Goal: Task Accomplishment & Management: Use online tool/utility

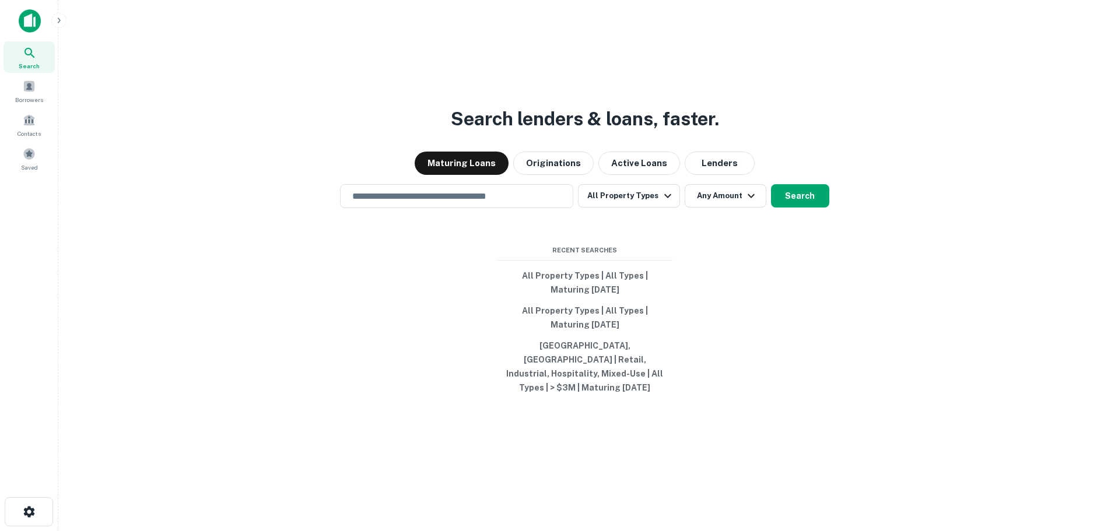
click at [888, 382] on div "Search lenders & loans, faster. Maturing Loans Originations Active Loans Lender…" at bounding box center [585, 293] width 1034 height 531
click at [644, 205] on button "All Property Types" at bounding box center [629, 195] width 102 height 23
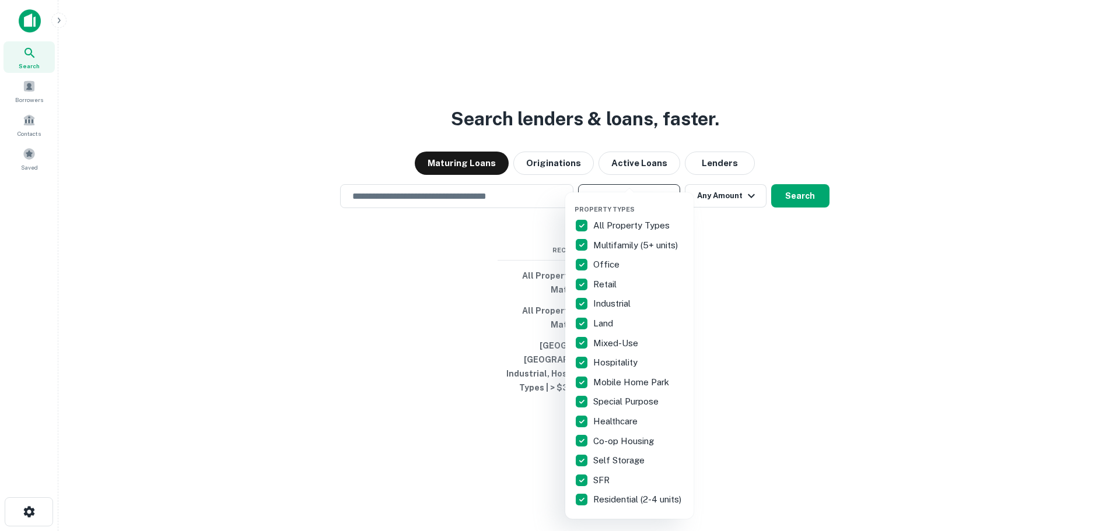
click at [644, 205] on div "Property Types All Property Types Multifamily (5+ units) Office Retail Industri…" at bounding box center [630, 356] width 110 height 308
click at [723, 194] on div at bounding box center [560, 265] width 1120 height 531
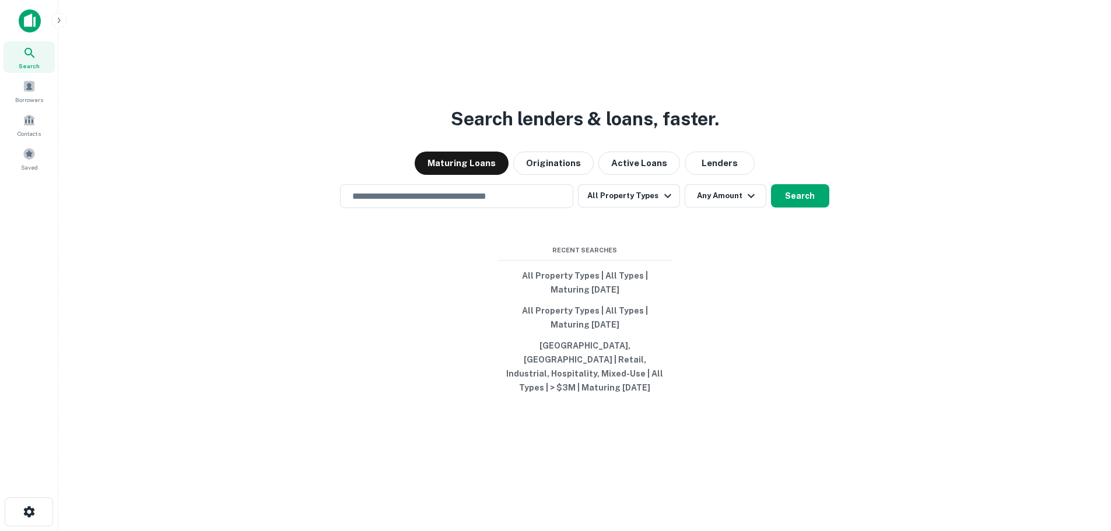
click at [758, 263] on div "Search lenders & loans, faster. Maturing Loans Originations Active Loans Lender…" at bounding box center [585, 293] width 1034 height 531
click at [399, 216] on div "Search lenders & loans, faster. Maturing Loans Originations Active Loans Lender…" at bounding box center [585, 293] width 1034 height 531
click at [400, 203] on input "text" at bounding box center [456, 196] width 223 height 13
click at [943, 316] on div "Search lenders & loans, faster. Maturing Loans Originations Active Loans Lender…" at bounding box center [585, 293] width 1034 height 531
drag, startPoint x: 534, startPoint y: 254, endPoint x: 707, endPoint y: 267, distance: 173.1
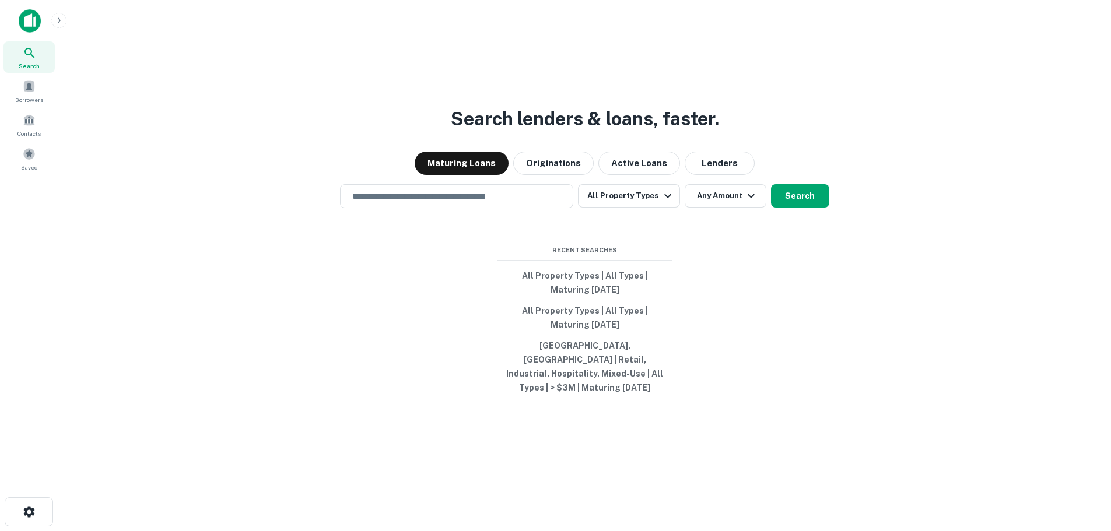
click at [707, 267] on div "Search lenders & loans, faster. Maturing Loans Originations Active Loans Lender…" at bounding box center [585, 293] width 1034 height 531
click at [423, 203] on input "text" at bounding box center [456, 196] width 223 height 13
click at [900, 318] on div "Search lenders & loans, faster. Maturing Loans Originations Active Loans Lender…" at bounding box center [585, 293] width 1034 height 531
click at [566, 200] on input "text" at bounding box center [456, 196] width 223 height 13
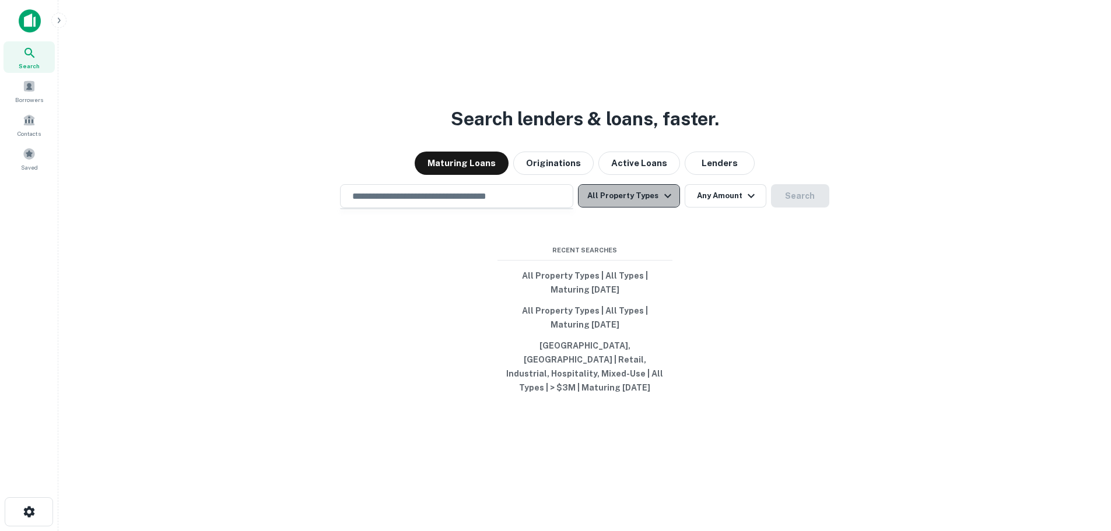
click at [662, 200] on icon "button" at bounding box center [668, 196] width 14 height 14
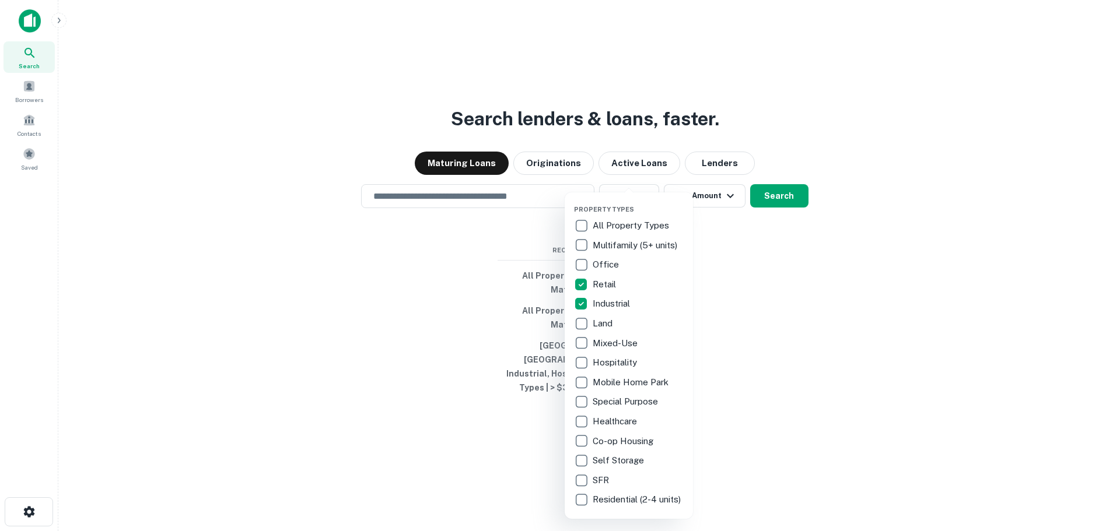
click at [898, 119] on div at bounding box center [560, 265] width 1120 height 531
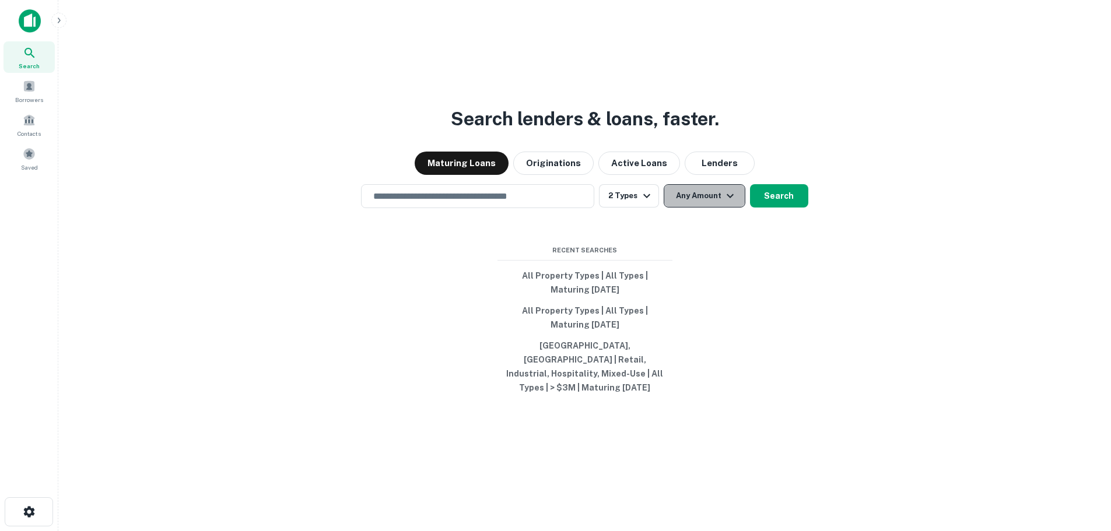
click at [709, 198] on button "Any Amount" at bounding box center [705, 195] width 82 height 23
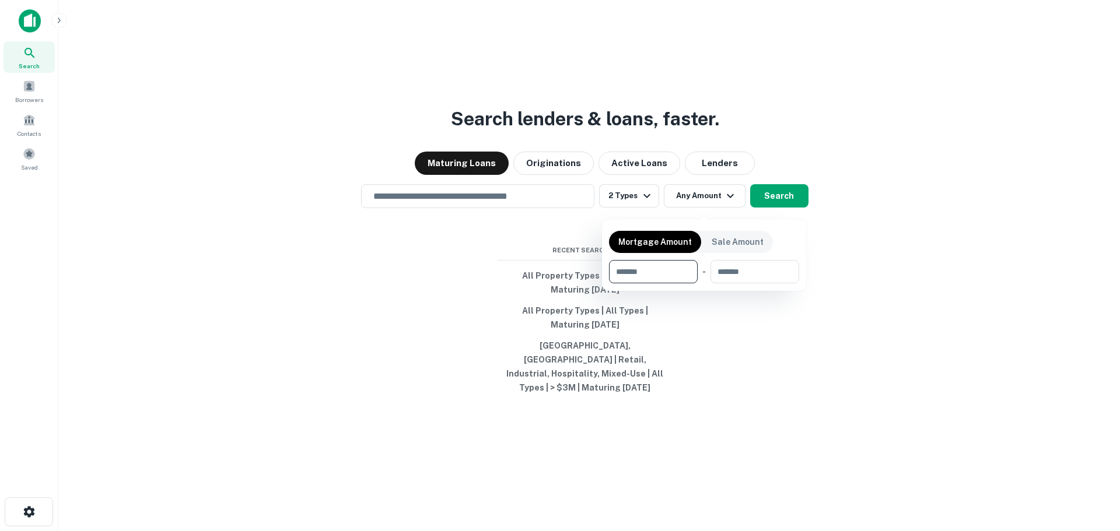
click at [908, 97] on div at bounding box center [560, 265] width 1120 height 531
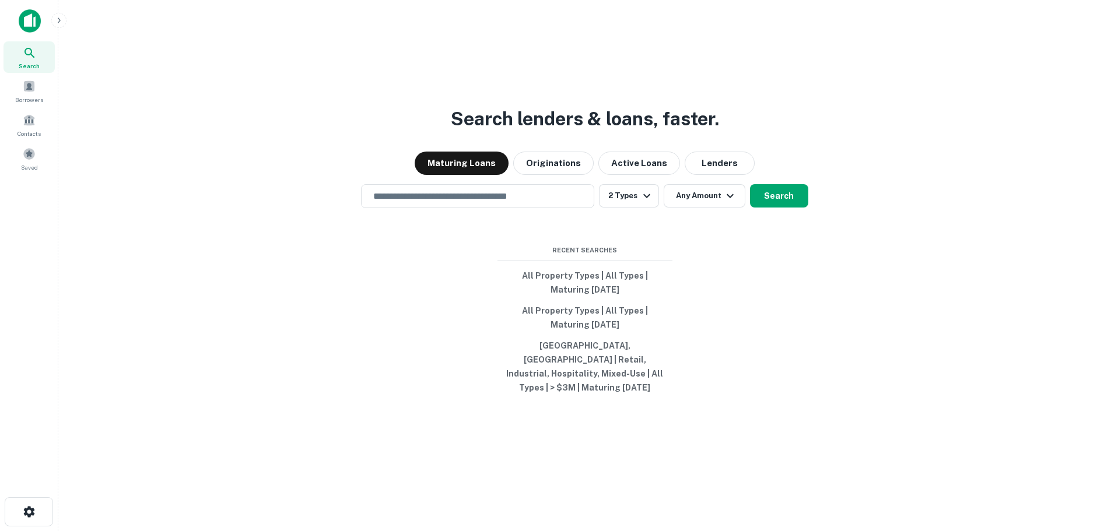
drag, startPoint x: 847, startPoint y: 12, endPoint x: 856, endPoint y: 11, distance: 8.8
click at [856, 11] on main "Search lenders & loans, faster. Maturing Loans Originations Active Loans Lender…" at bounding box center [584, 265] width 1053 height 531
drag, startPoint x: 964, startPoint y: 1, endPoint x: 636, endPoint y: 10, distance: 328.0
click at [636, 10] on main "Search lenders & loans, faster. Maturing Loans Originations Active Loans Lender…" at bounding box center [584, 265] width 1053 height 531
click at [469, 199] on input "text" at bounding box center [477, 196] width 223 height 13
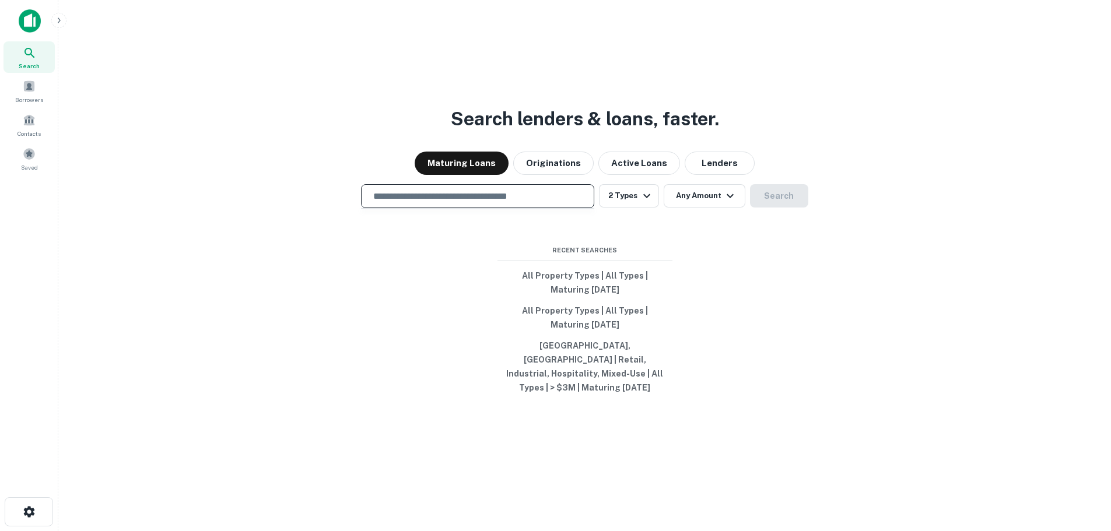
click at [931, 334] on div "Search lenders & loans, faster. Maturing Loans Originations Active Loans Lender…" at bounding box center [585, 293] width 1034 height 531
drag, startPoint x: 547, startPoint y: 204, endPoint x: 592, endPoint y: 201, distance: 44.4
click at [547, 203] on input "text" at bounding box center [477, 196] width 223 height 13
click at [472, 208] on div "​" at bounding box center [477, 196] width 233 height 24
click at [473, 201] on input "text" at bounding box center [477, 196] width 223 height 13
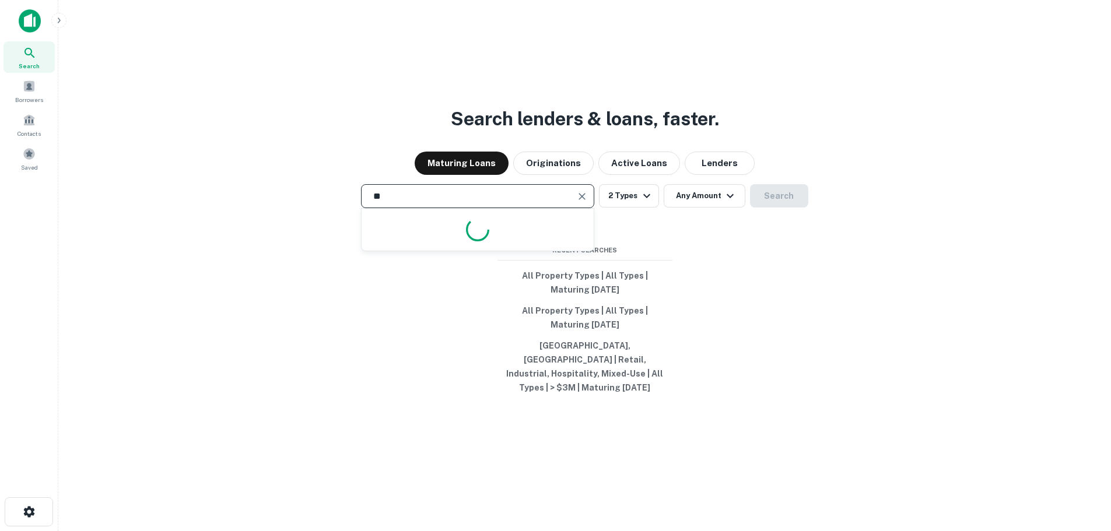
type input "*"
click at [691, 196] on button "Any Amount" at bounding box center [705, 195] width 82 height 23
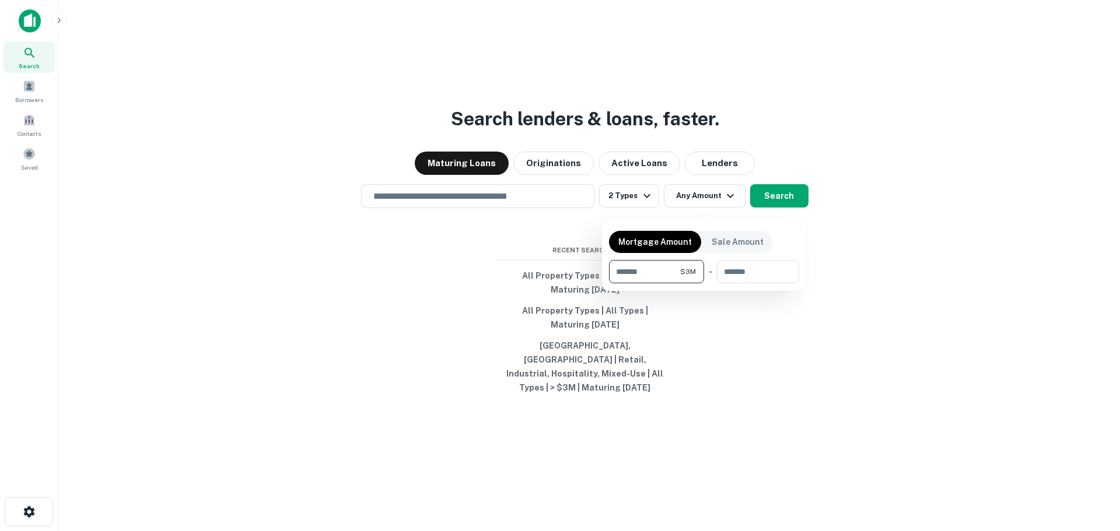
type input "*******"
type input "********"
click at [922, 267] on div at bounding box center [560, 265] width 1120 height 531
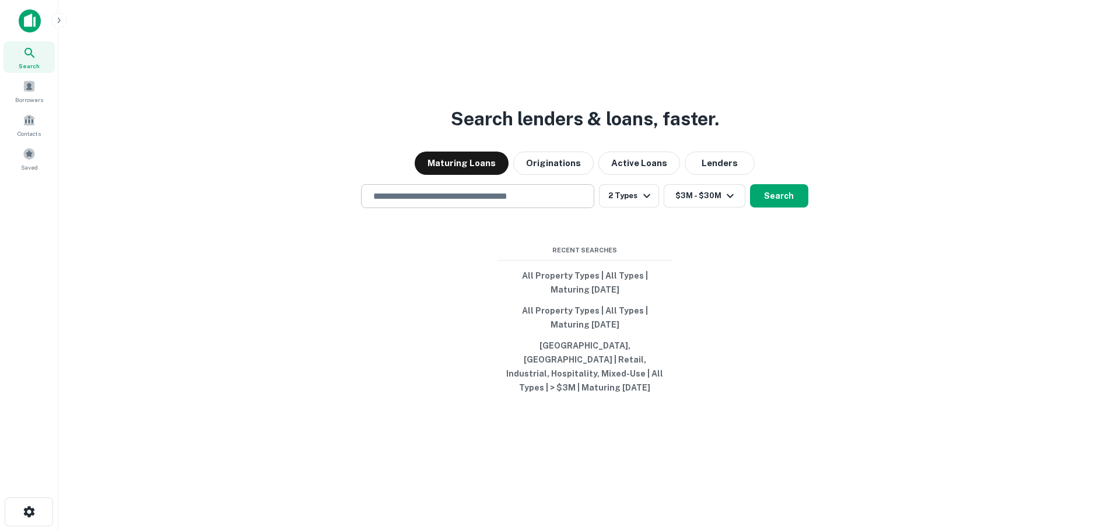
click at [454, 199] on input "text" at bounding box center [477, 196] width 223 height 13
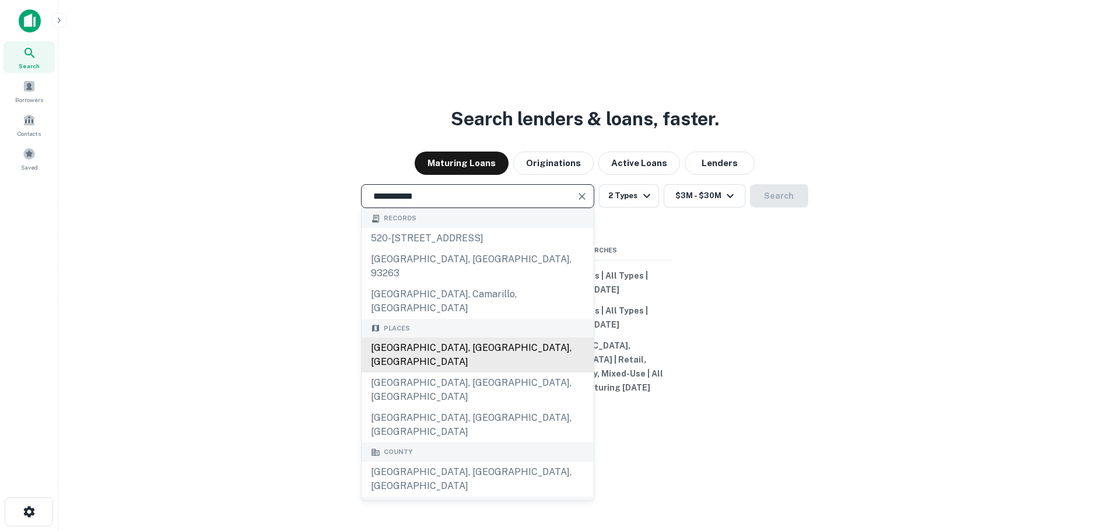
click at [449, 338] on div "[GEOGRAPHIC_DATA], [GEOGRAPHIC_DATA], [GEOGRAPHIC_DATA]" at bounding box center [478, 355] width 232 height 35
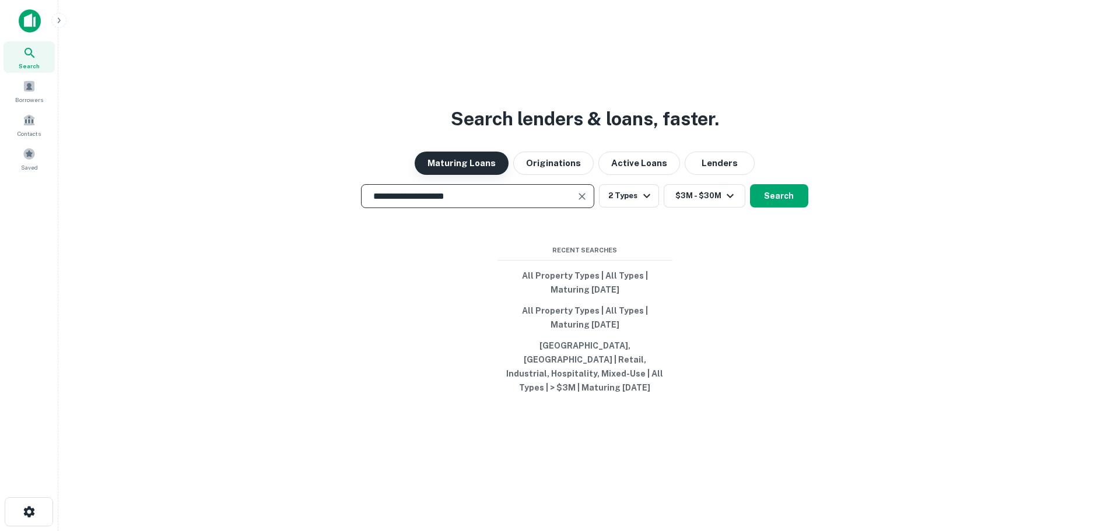
type input "**********"
click at [451, 162] on button "Maturing Loans" at bounding box center [462, 163] width 94 height 23
click at [786, 201] on button "Search" at bounding box center [779, 195] width 58 height 23
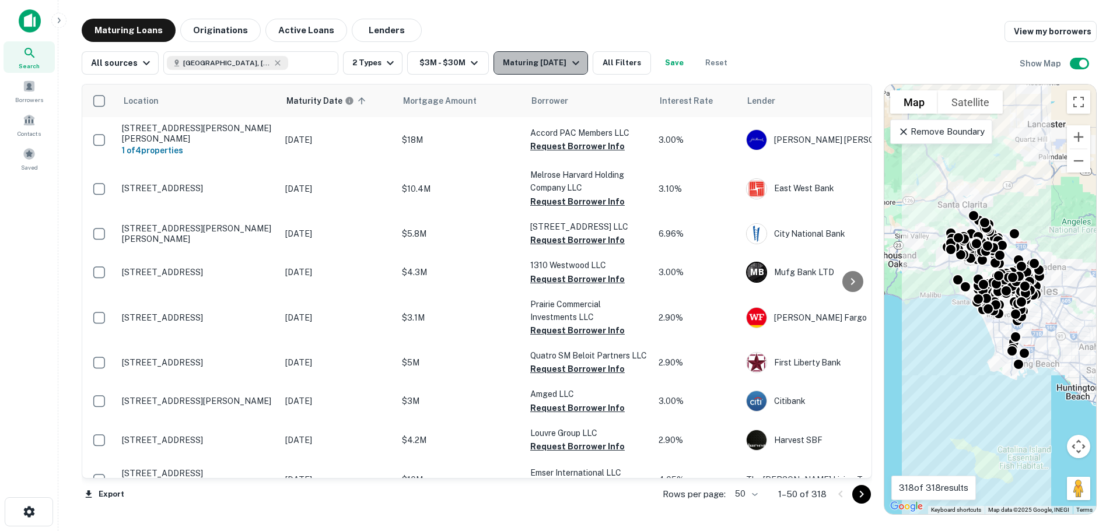
click at [529, 63] on div "Maturing [DATE]" at bounding box center [542, 63] width 79 height 14
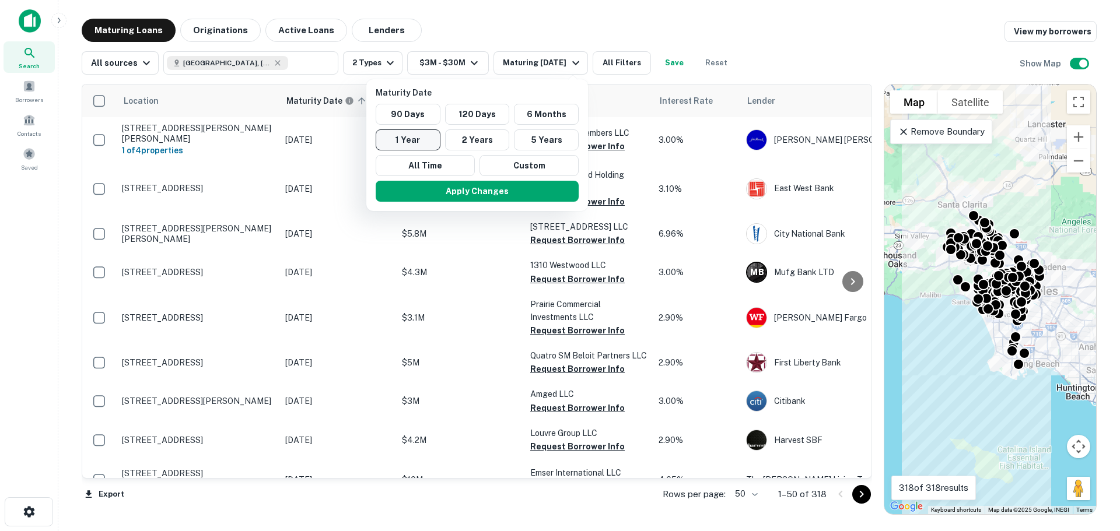
click at [399, 137] on button "1 Year" at bounding box center [408, 140] width 65 height 21
click at [832, 36] on div at bounding box center [560, 265] width 1120 height 531
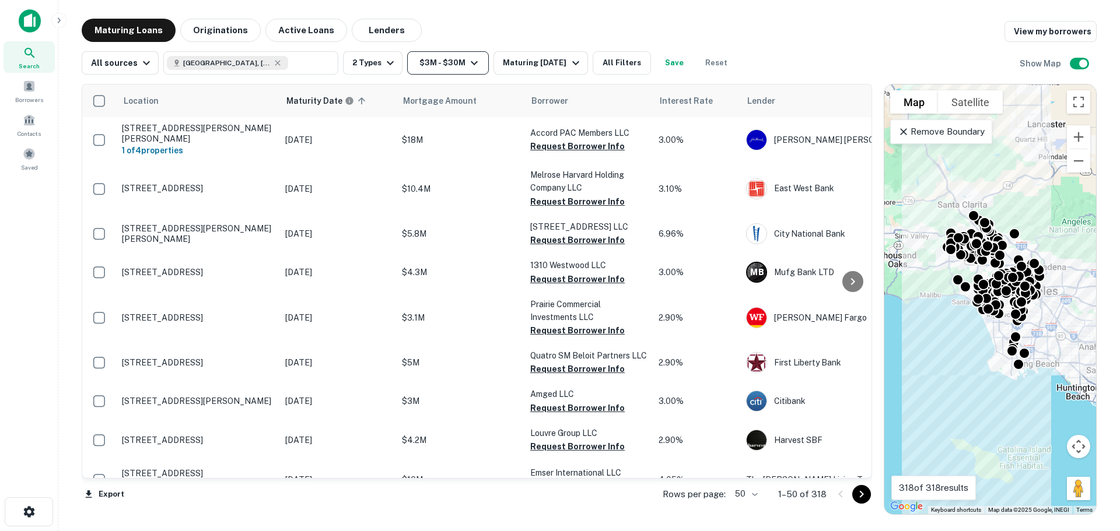
click at [443, 72] on button "$3M - $30M" at bounding box center [448, 62] width 82 height 23
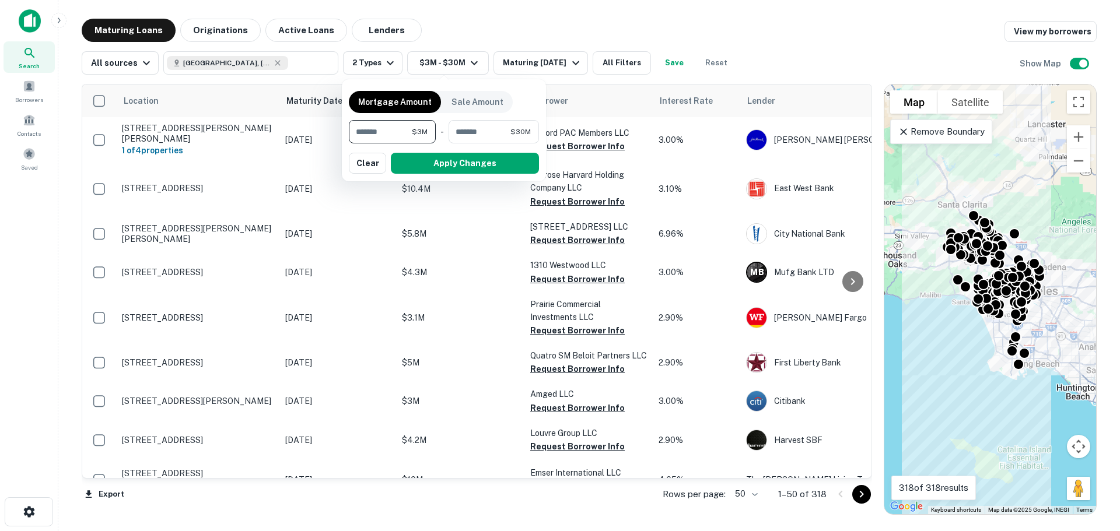
drag, startPoint x: 386, startPoint y: 129, endPoint x: 271, endPoint y: 128, distance: 114.9
click at [280, 130] on div "Mortgage Amount Sale Amount ******* $3M ​ - ******** $30M ​ Apply Changes Clear" at bounding box center [560, 265] width 1120 height 531
type input "*"
type input "*******"
click at [475, 178] on div "Mortgage Amount Sale Amount ******* $5M ​ - ******** $30M ​ Apply Changes Clear" at bounding box center [444, 130] width 204 height 102
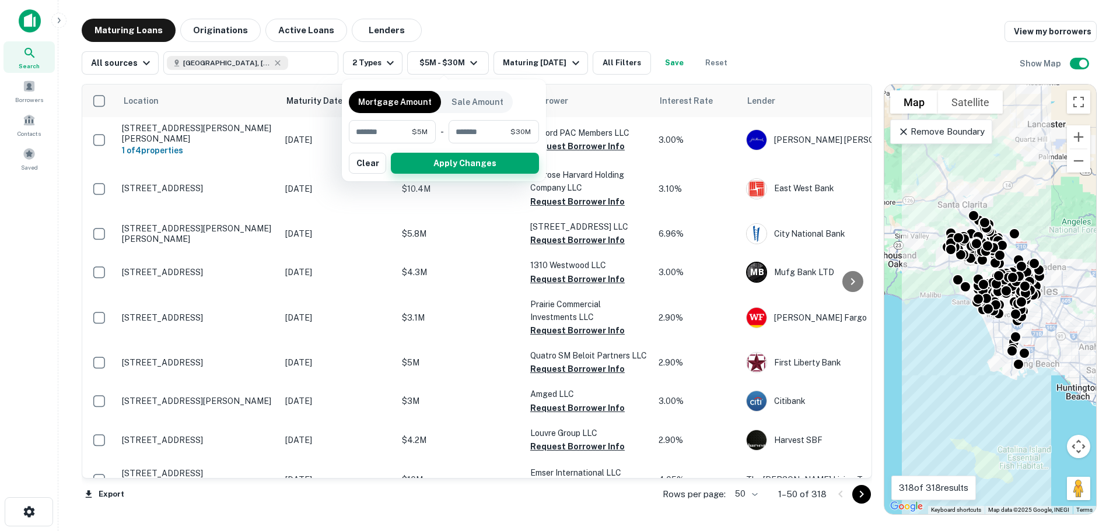
click at [480, 166] on button "Apply Changes" at bounding box center [465, 163] width 148 height 21
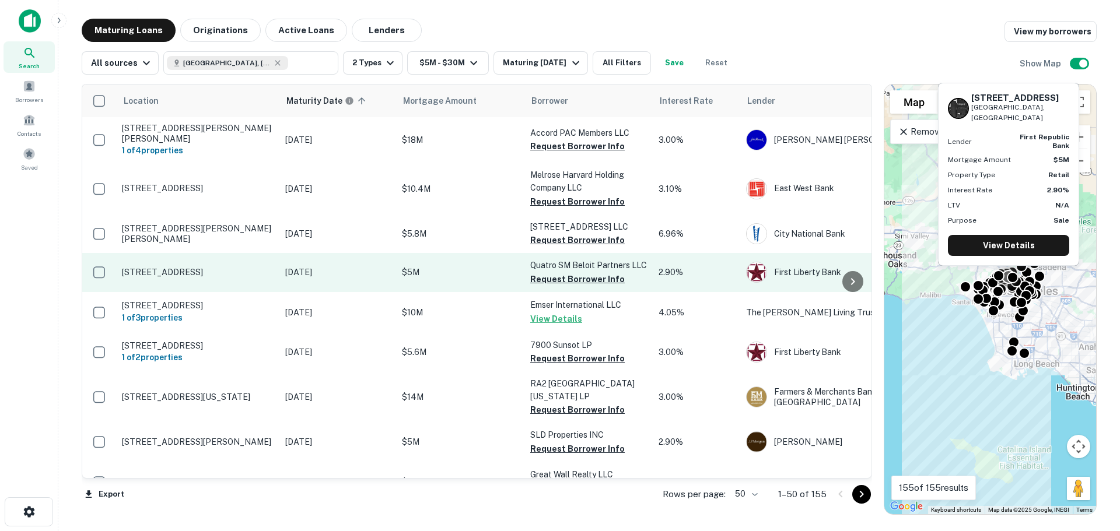
scroll to position [117, 0]
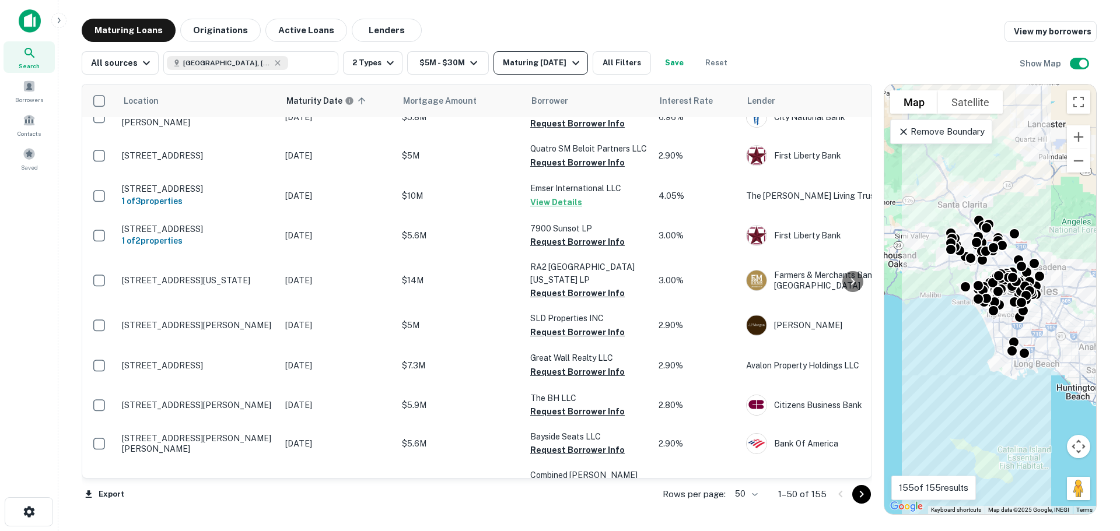
click at [557, 74] on button "Maturing [DATE]" at bounding box center [541, 62] width 94 height 23
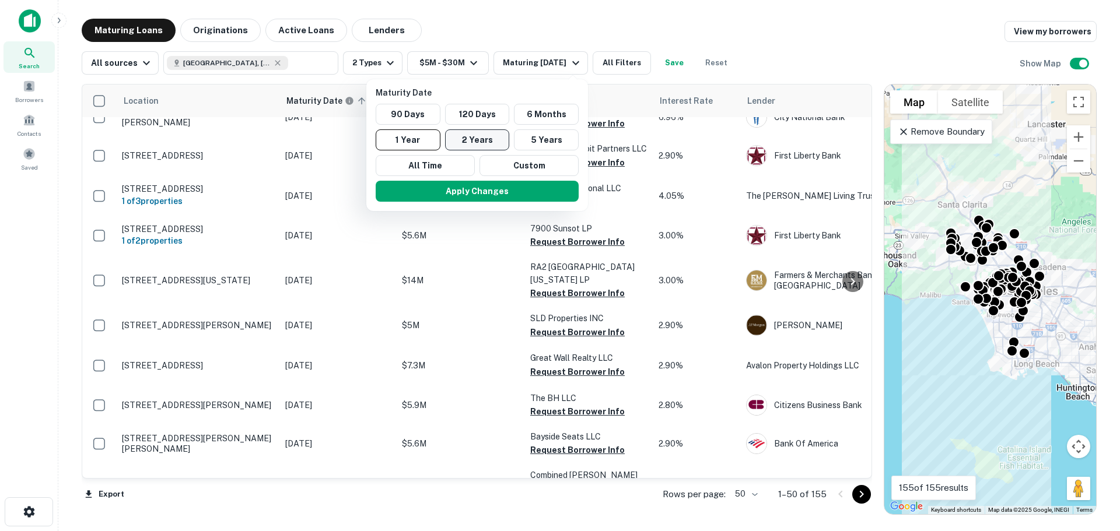
click at [489, 135] on button "2 Years" at bounding box center [477, 140] width 65 height 21
click at [496, 197] on button "Apply Changes" at bounding box center [483, 191] width 203 height 21
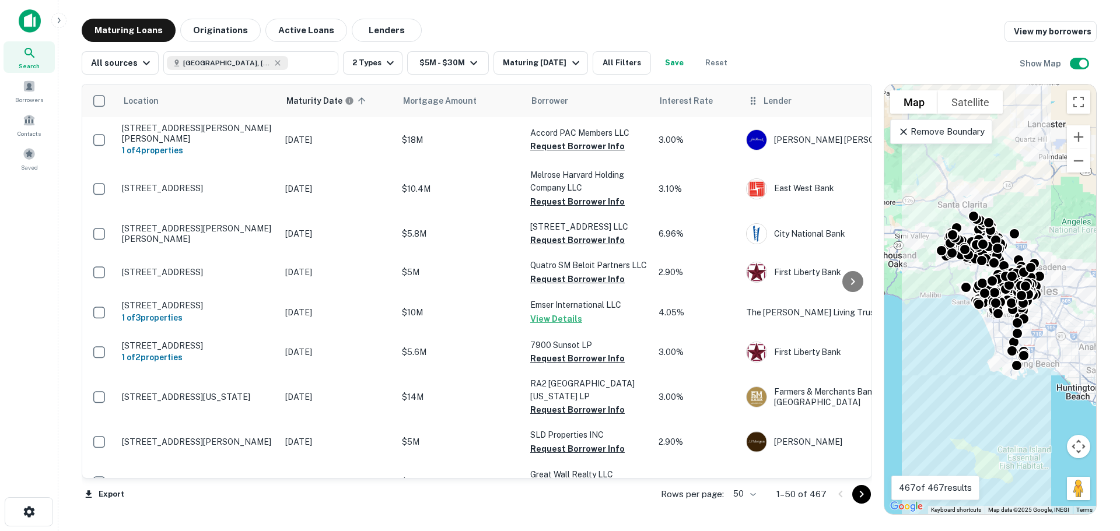
click at [774, 104] on span "Lender" at bounding box center [778, 101] width 28 height 14
click at [753, 103] on icon at bounding box center [753, 101] width 12 height 14
click at [808, 101] on div "Lender" at bounding box center [833, 101] width 173 height 14
click at [458, 61] on button "$5M - $30M" at bounding box center [448, 62] width 82 height 23
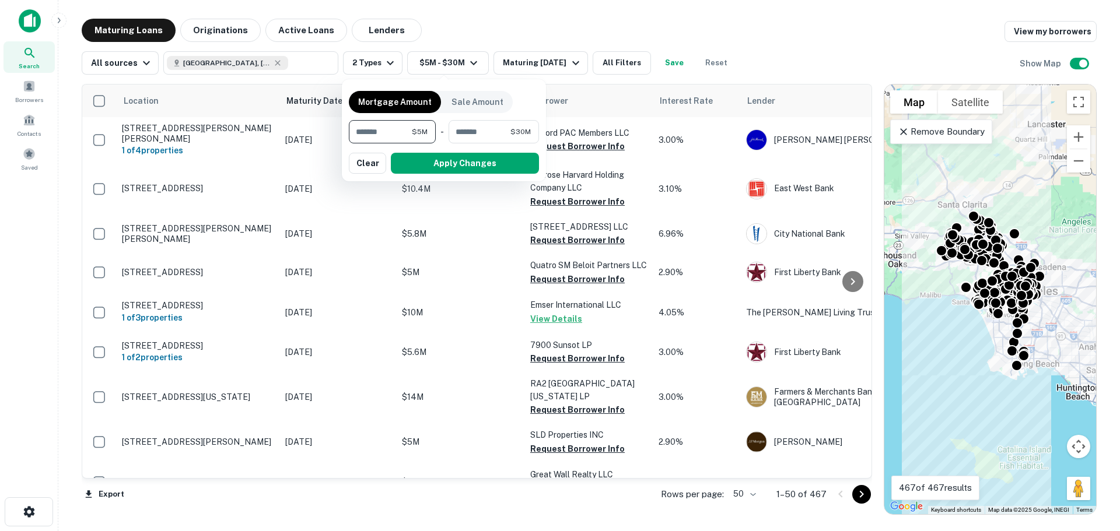
drag, startPoint x: 400, startPoint y: 133, endPoint x: 299, endPoint y: 130, distance: 101.0
click at [305, 131] on div "Mortgage Amount Sale Amount ******* $5M ​ - ******** $30M ​ Apply Changes Clear" at bounding box center [560, 265] width 1120 height 531
type input "*******"
click at [485, 162] on button "Apply Changes" at bounding box center [465, 163] width 148 height 21
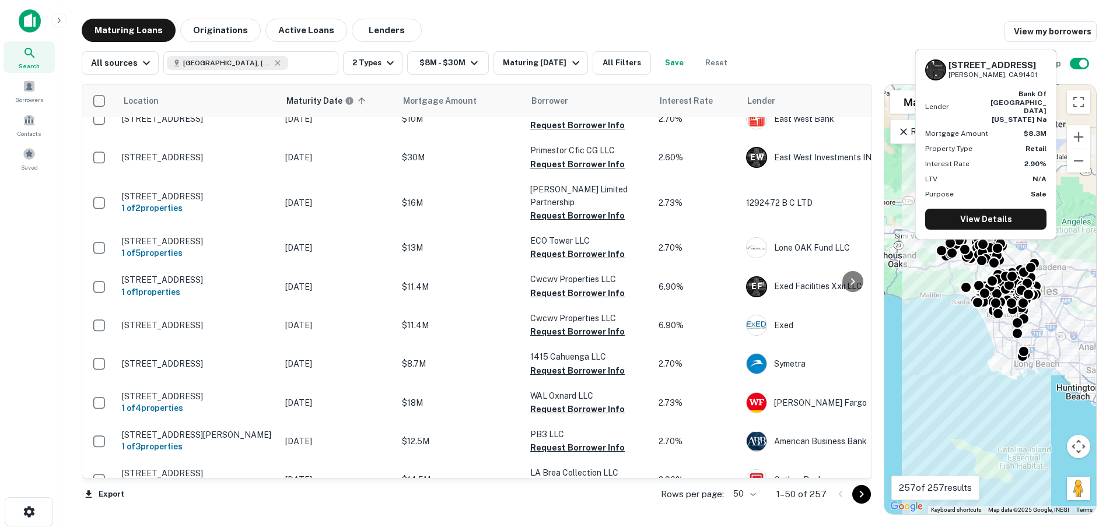
scroll to position [1696, 0]
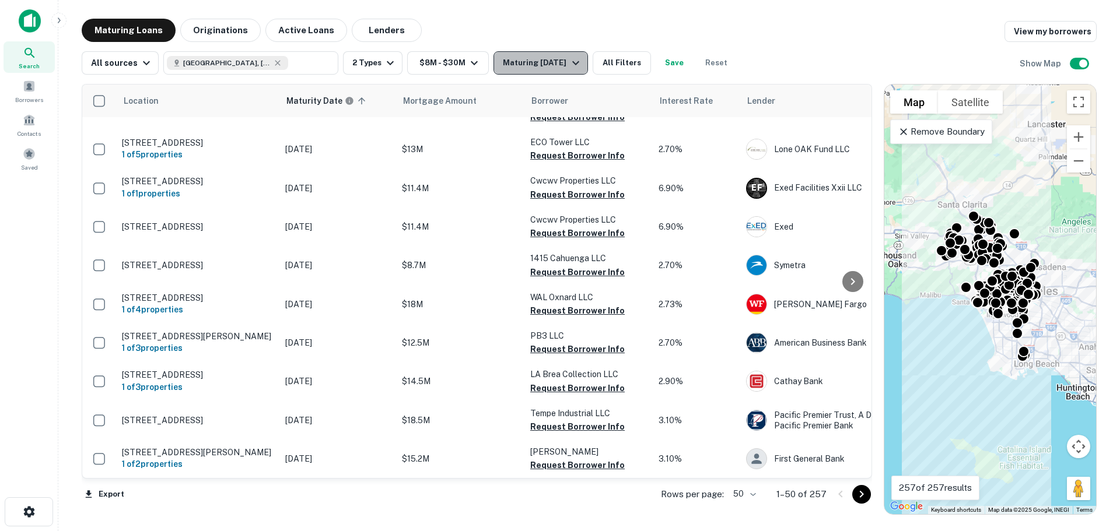
click at [538, 65] on div "Maturing [DATE]" at bounding box center [542, 63] width 79 height 14
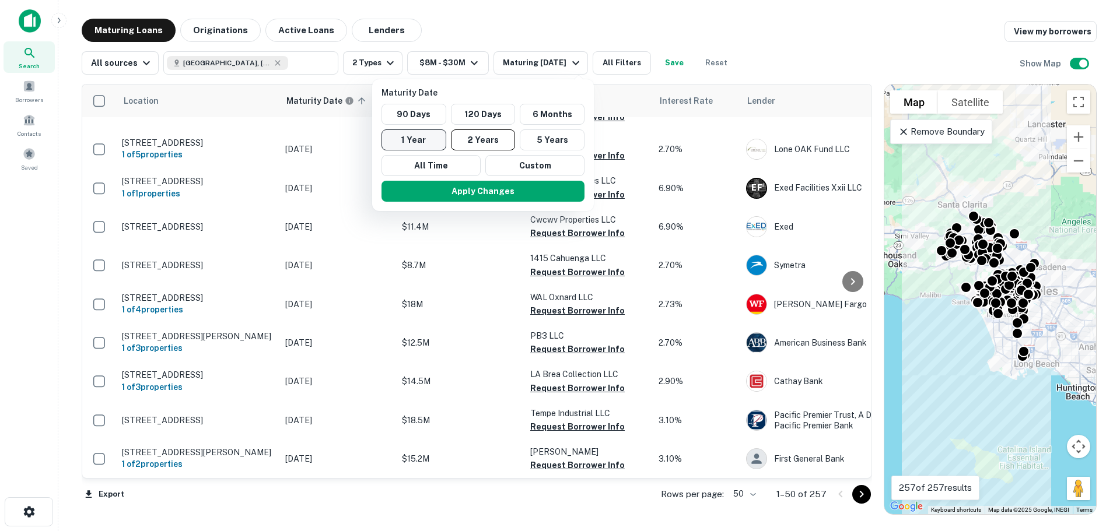
click at [408, 136] on button "1 Year" at bounding box center [414, 140] width 65 height 21
click at [474, 195] on button "Apply Changes" at bounding box center [477, 191] width 203 height 21
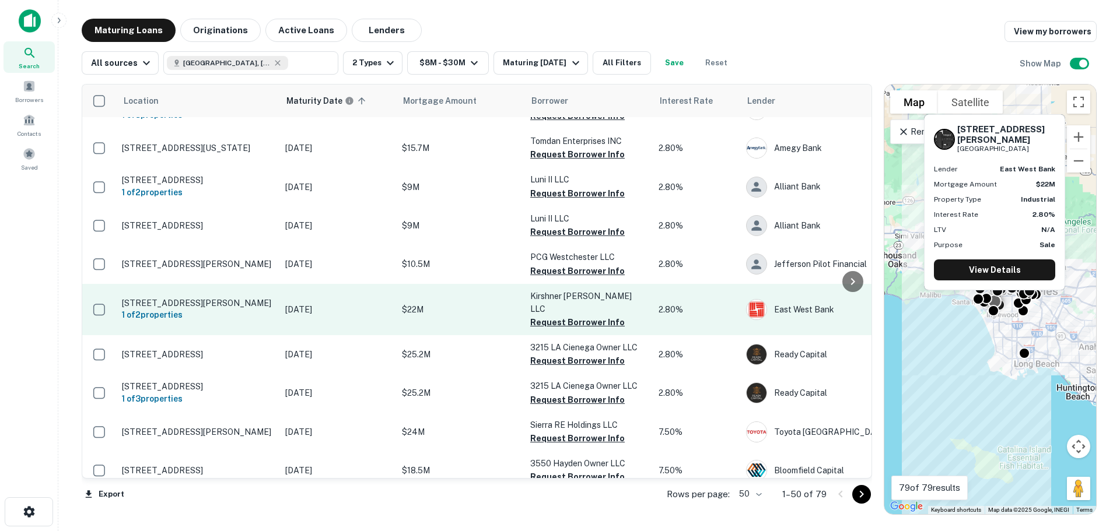
scroll to position [705, 0]
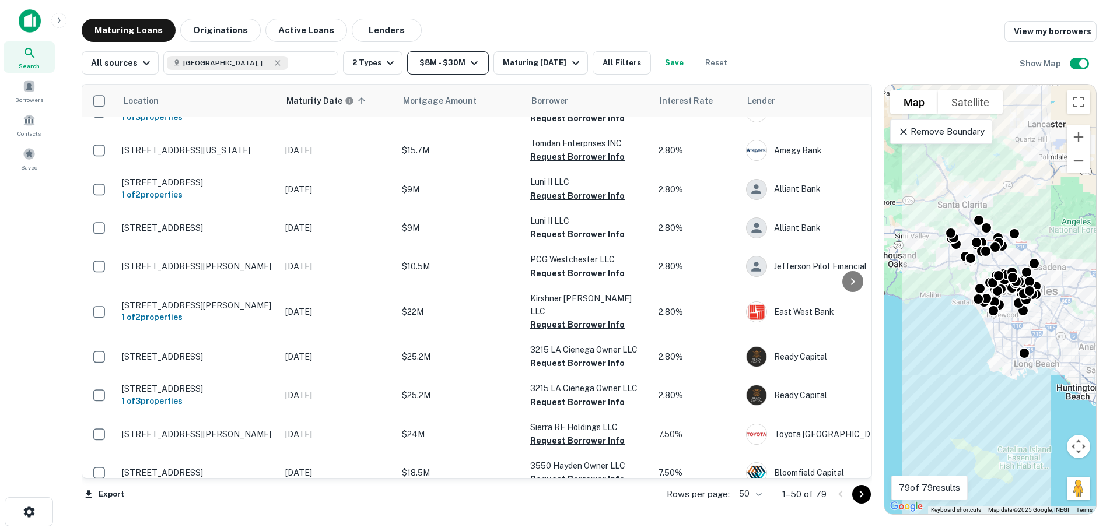
click at [475, 67] on icon "button" at bounding box center [474, 63] width 14 height 14
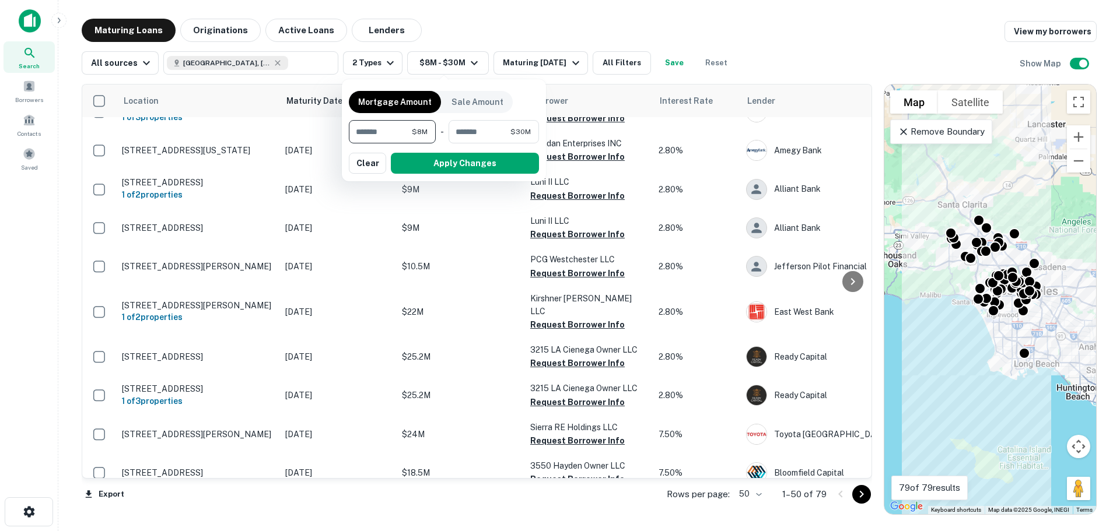
drag, startPoint x: 373, startPoint y: 131, endPoint x: 303, endPoint y: 136, distance: 70.7
click at [305, 136] on div "Mortgage Amount Sale Amount ******* $8M ​ - ******** $30M ​ Apply Changes Clear" at bounding box center [560, 265] width 1120 height 531
type input "*******"
click at [471, 130] on input "********" at bounding box center [480, 131] width 62 height 23
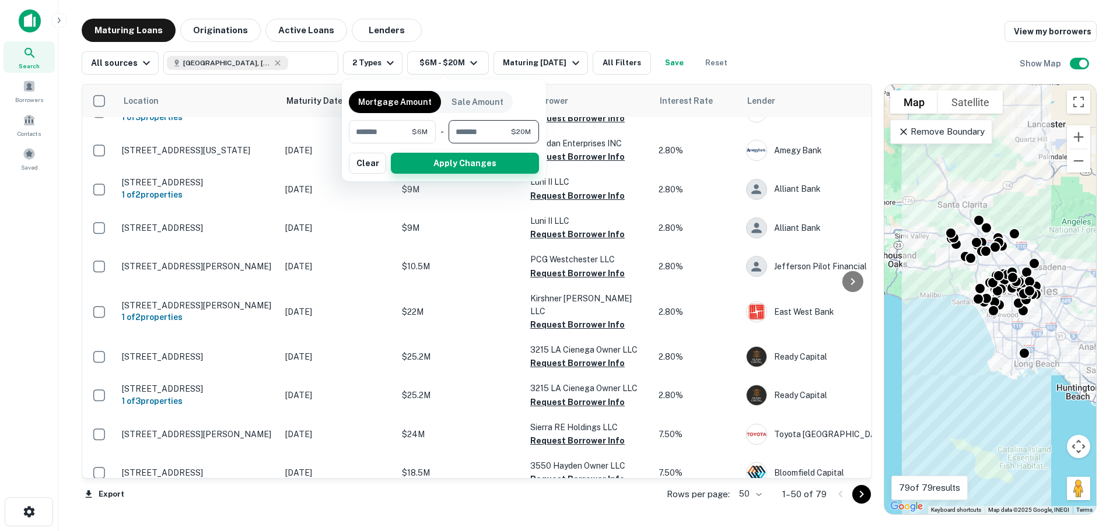
type input "********"
click at [475, 165] on button "Apply Changes" at bounding box center [465, 163] width 148 height 21
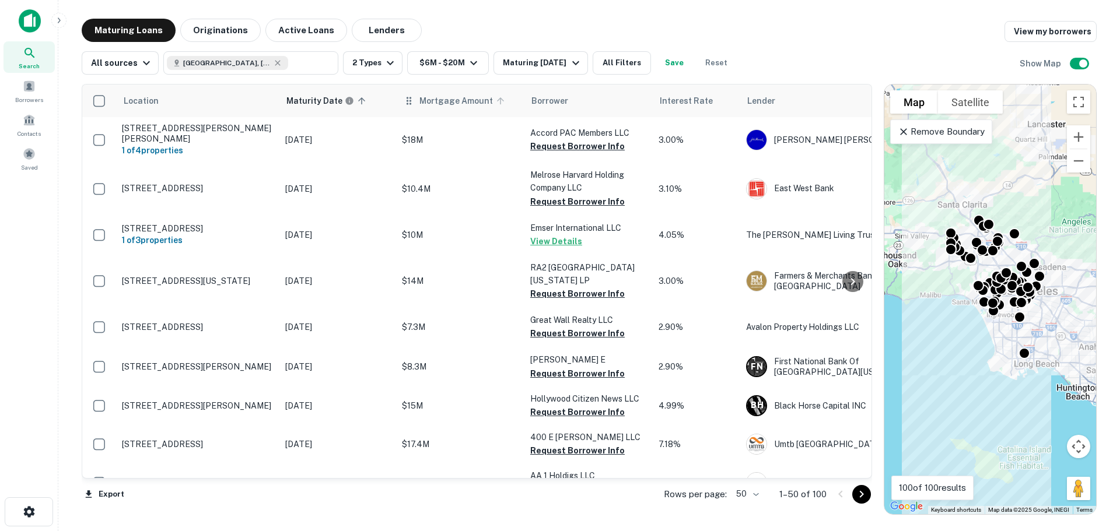
click at [440, 106] on span "Mortgage Amount" at bounding box center [463, 101] width 89 height 14
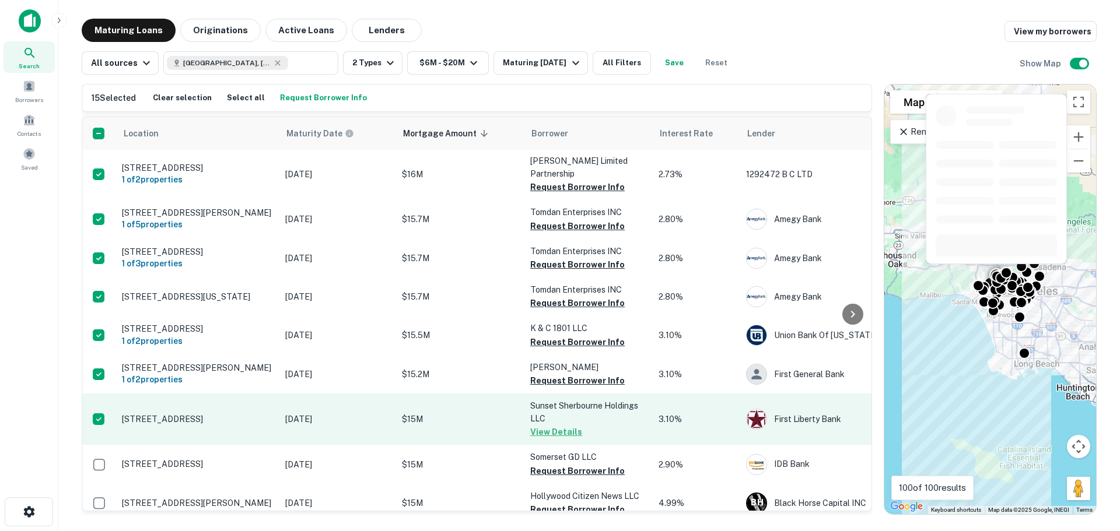
scroll to position [525, 0]
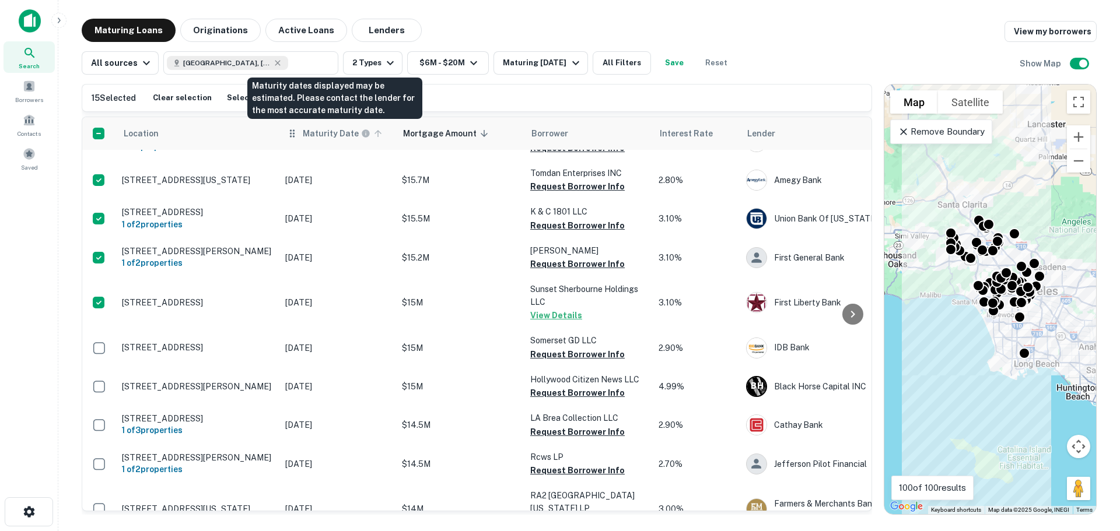
click at [329, 124] on div "Maturity dates displayed may be estimated. Please contact the lender for the mo…" at bounding box center [334, 101] width 177 height 51
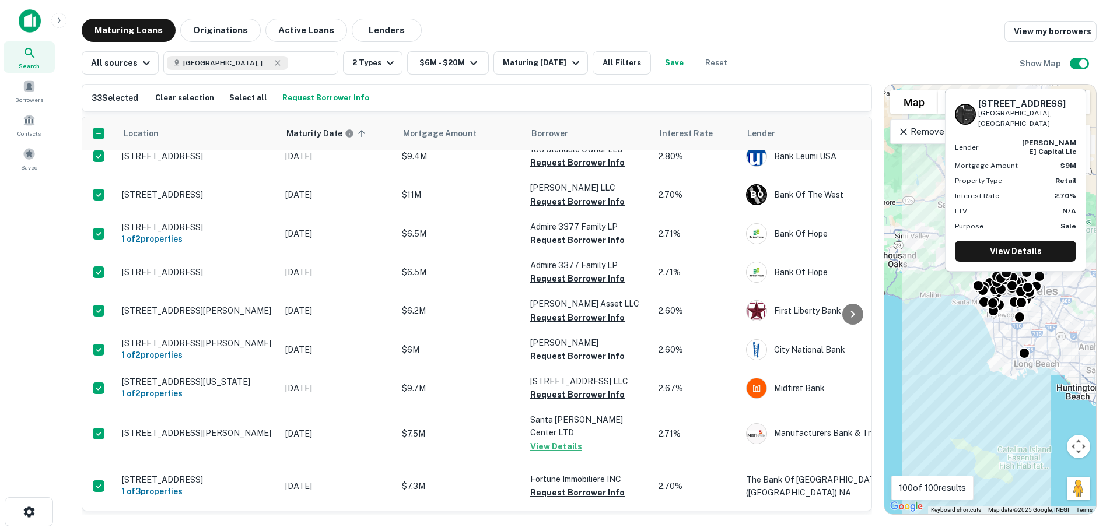
scroll to position [1358, 0]
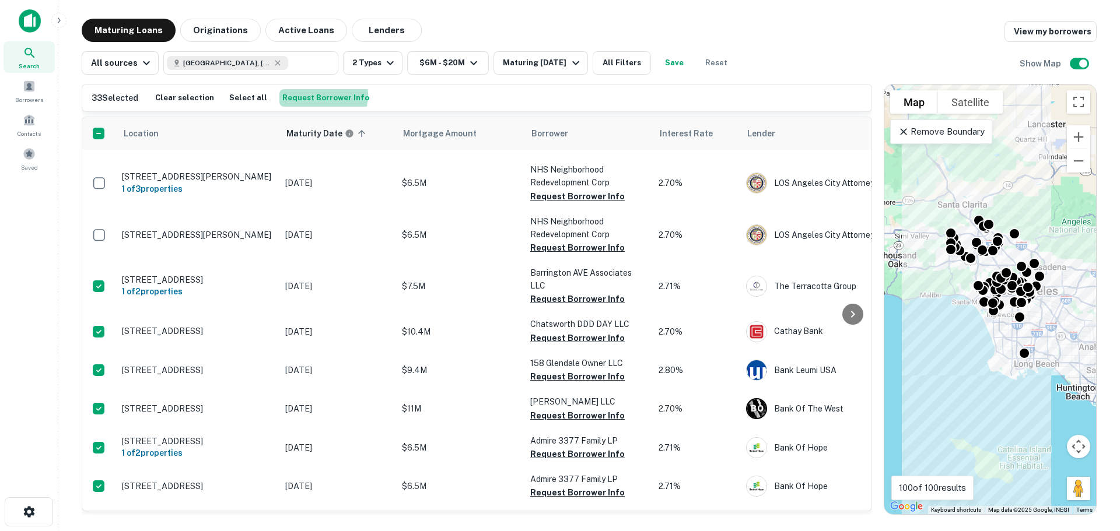
click at [305, 95] on button "Request Borrower Info" at bounding box center [325, 98] width 93 height 18
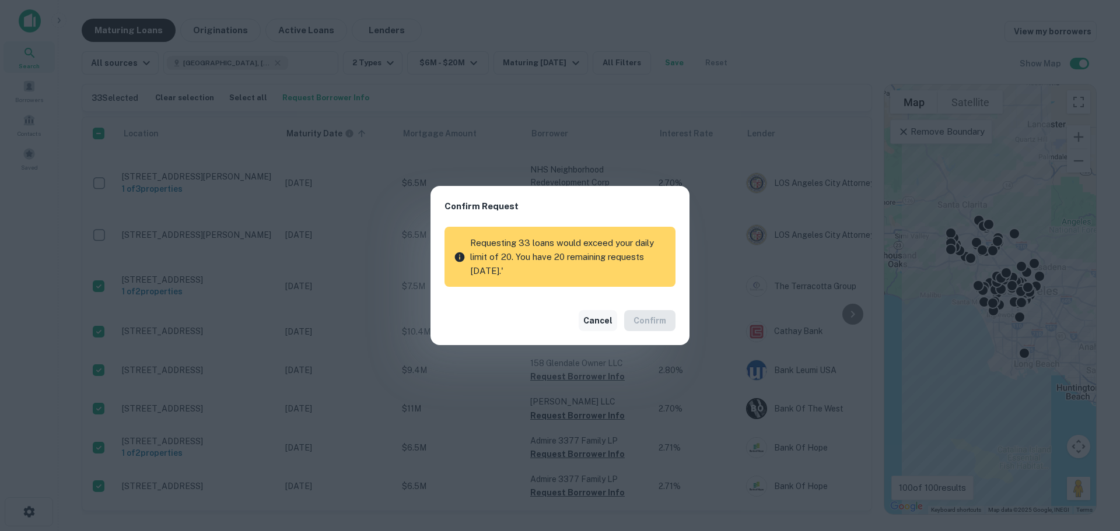
click at [613, 321] on button "Cancel" at bounding box center [598, 320] width 39 height 21
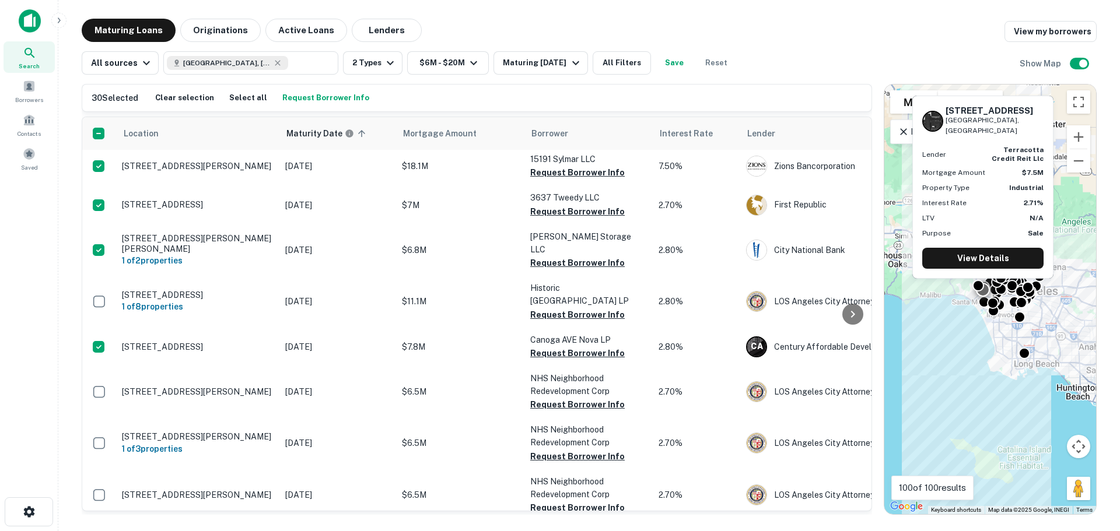
scroll to position [1066, 0]
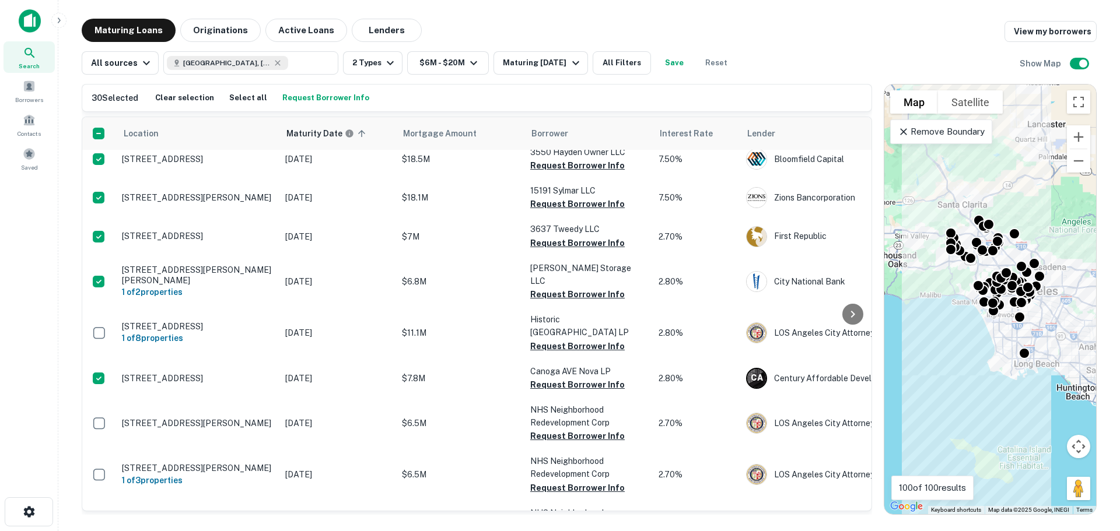
click at [321, 102] on button "Request Borrower Info" at bounding box center [325, 98] width 93 height 18
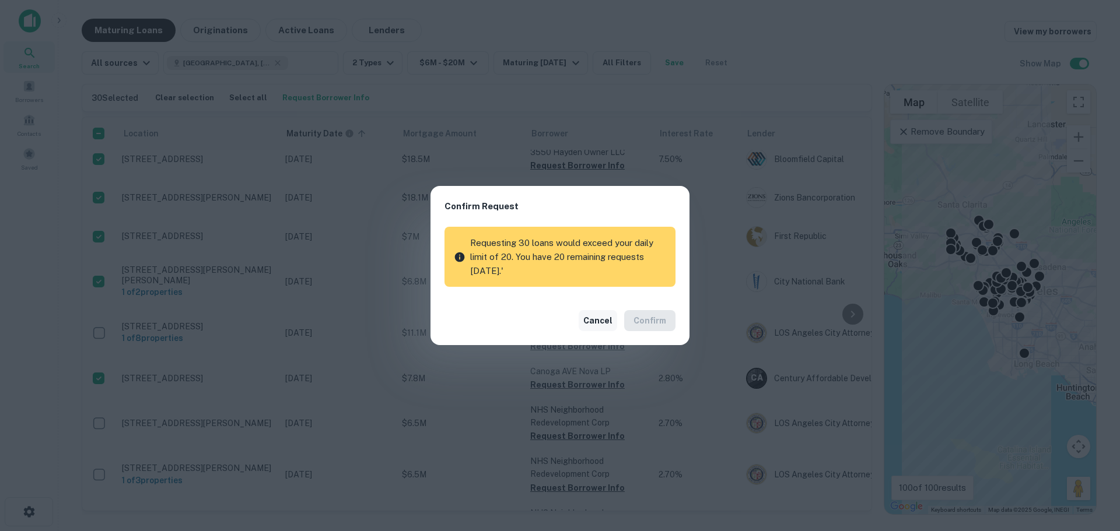
click at [610, 321] on button "Cancel" at bounding box center [598, 320] width 39 height 21
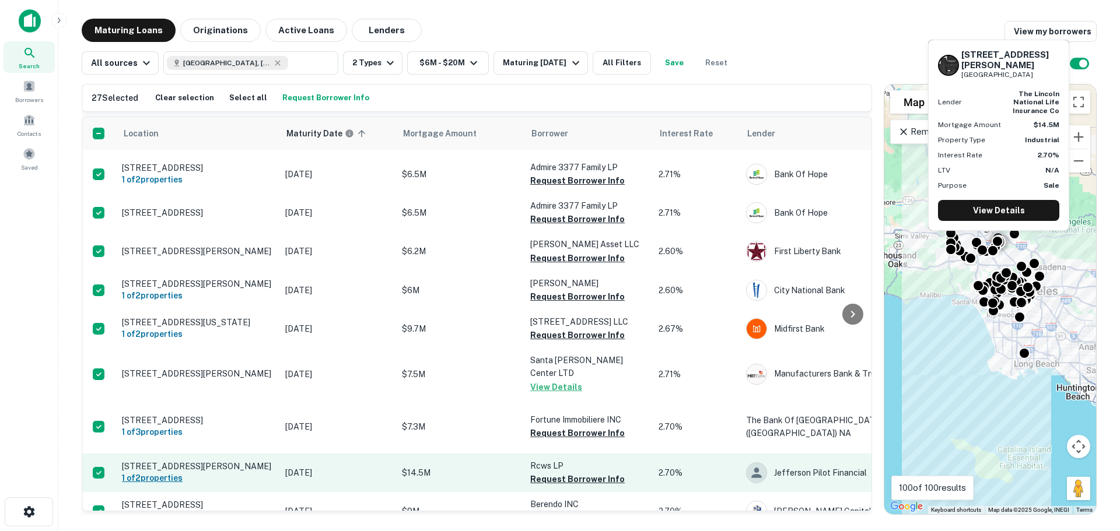
scroll to position [1650, 0]
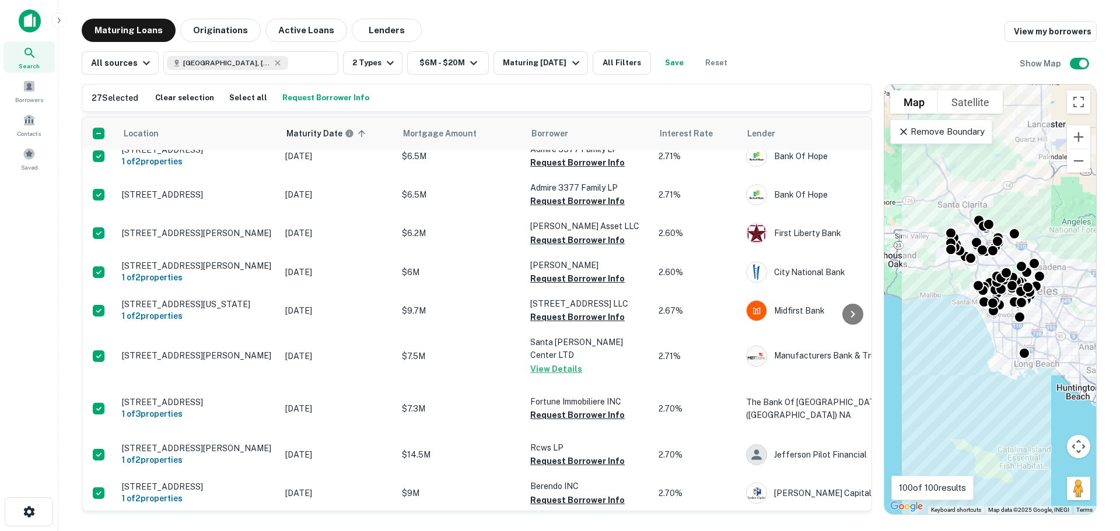
click at [324, 97] on button "Request Borrower Info" at bounding box center [325, 98] width 93 height 18
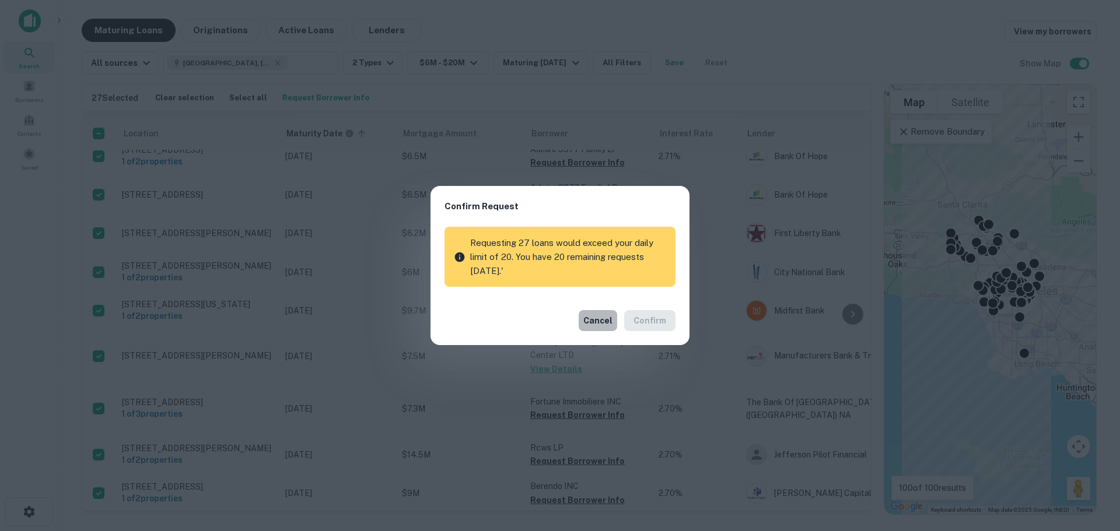
click at [596, 317] on button "Cancel" at bounding box center [598, 320] width 39 height 21
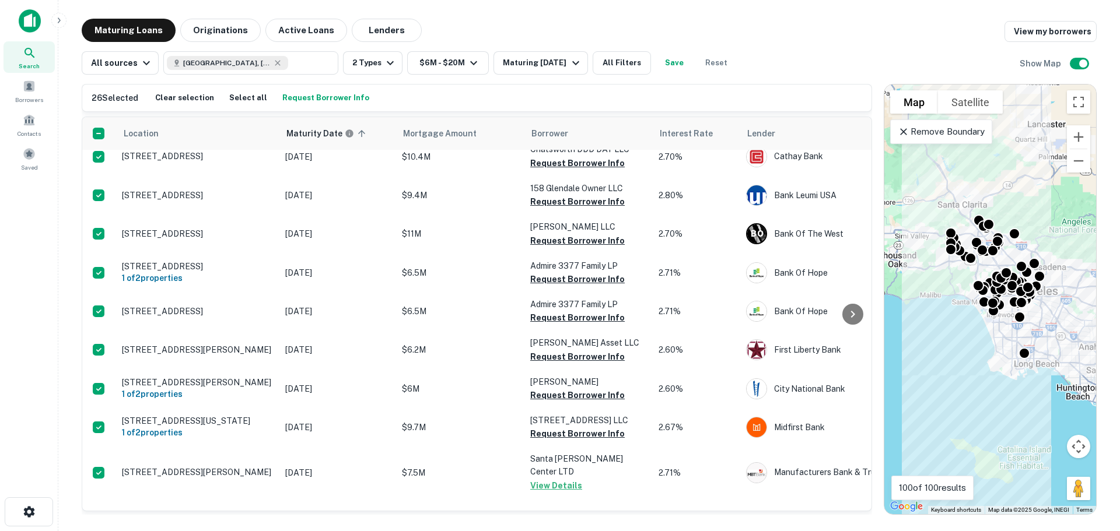
scroll to position [1517, 0]
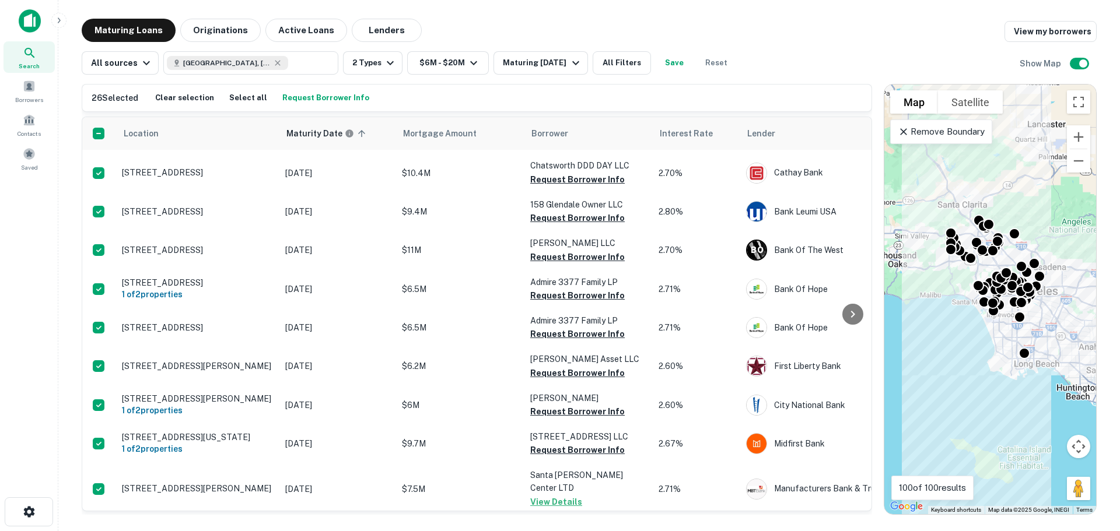
click at [337, 96] on button "Request Borrower Info" at bounding box center [325, 98] width 93 height 18
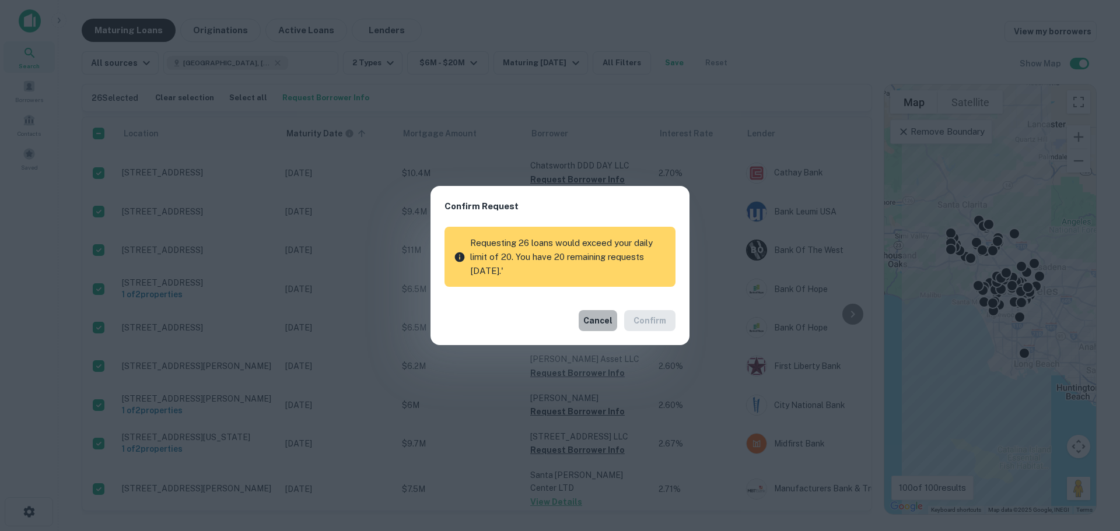
click at [593, 312] on button "Cancel" at bounding box center [598, 320] width 39 height 21
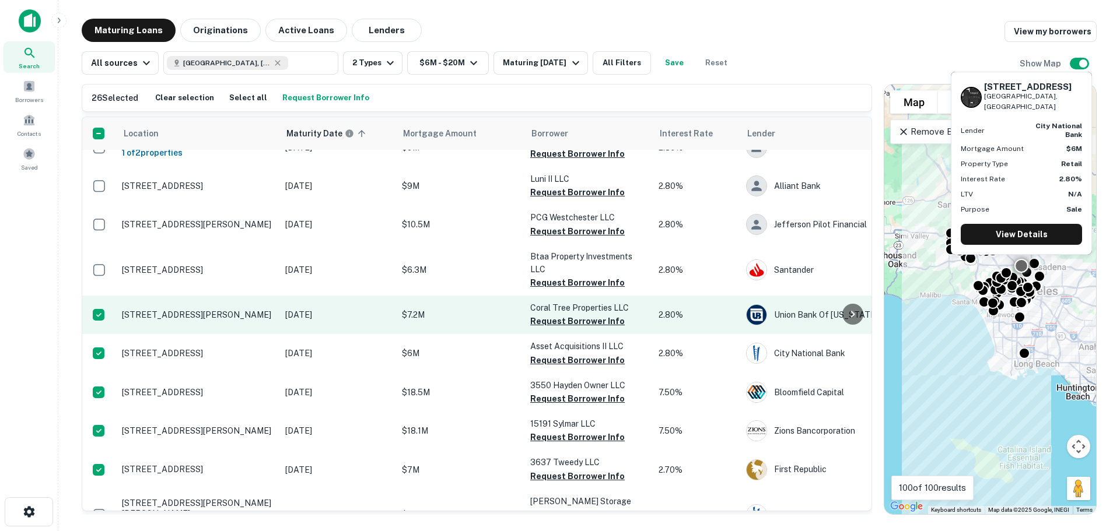
scroll to position [891, 0]
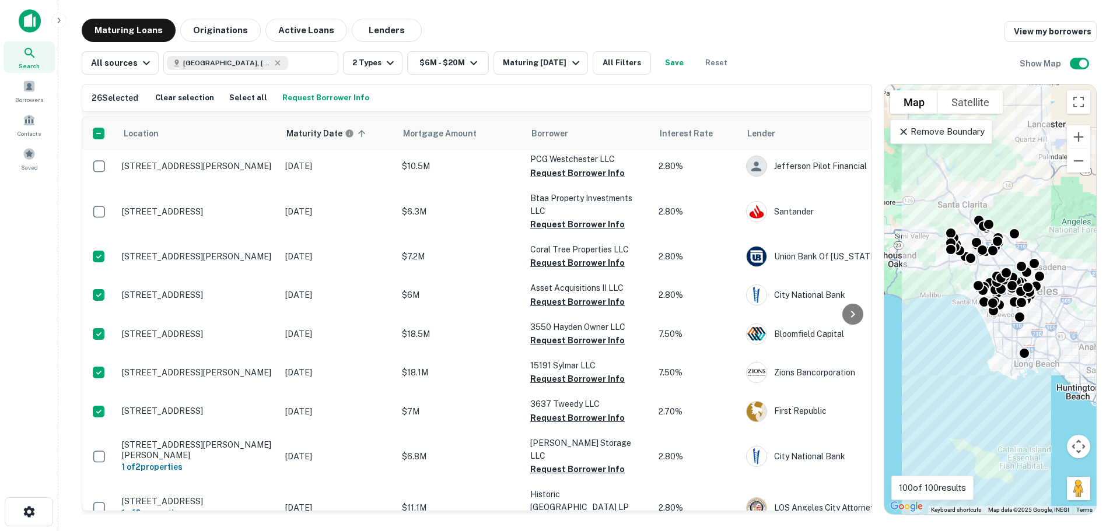
click at [848, 51] on div "All sources [GEOGRAPHIC_DATA], [GEOGRAPHIC_DATA], [GEOGRAPHIC_DATA] ​ 2 Types $…" at bounding box center [589, 58] width 1015 height 33
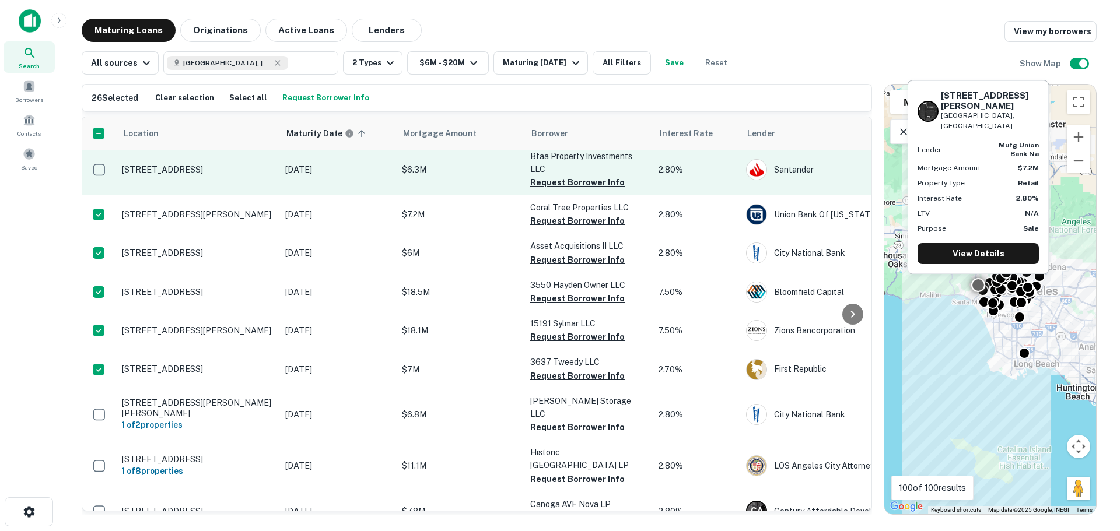
scroll to position [875, 0]
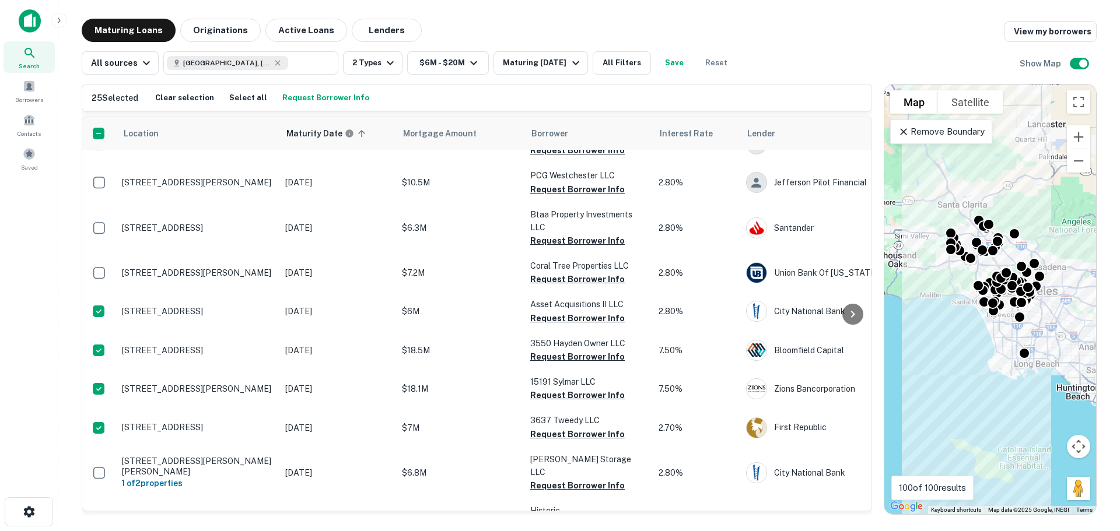
click at [317, 97] on button "Request Borrower Info" at bounding box center [325, 98] width 93 height 18
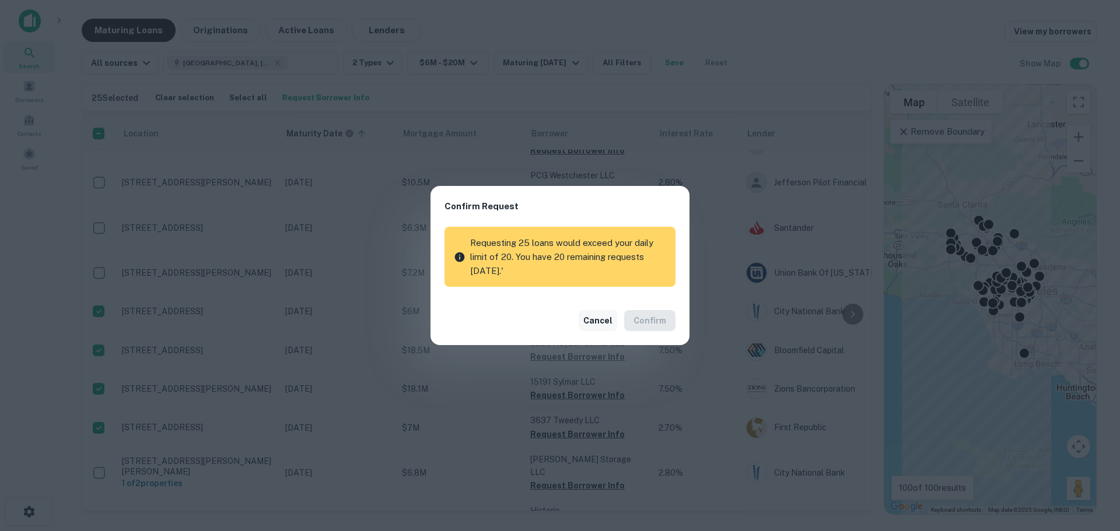
click at [596, 321] on button "Cancel" at bounding box center [598, 320] width 39 height 21
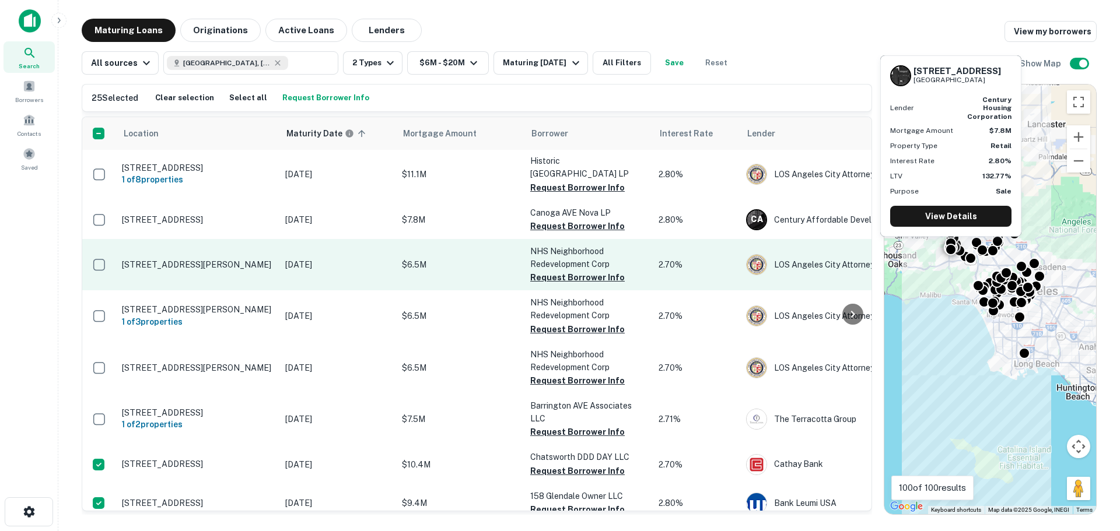
scroll to position [933, 0]
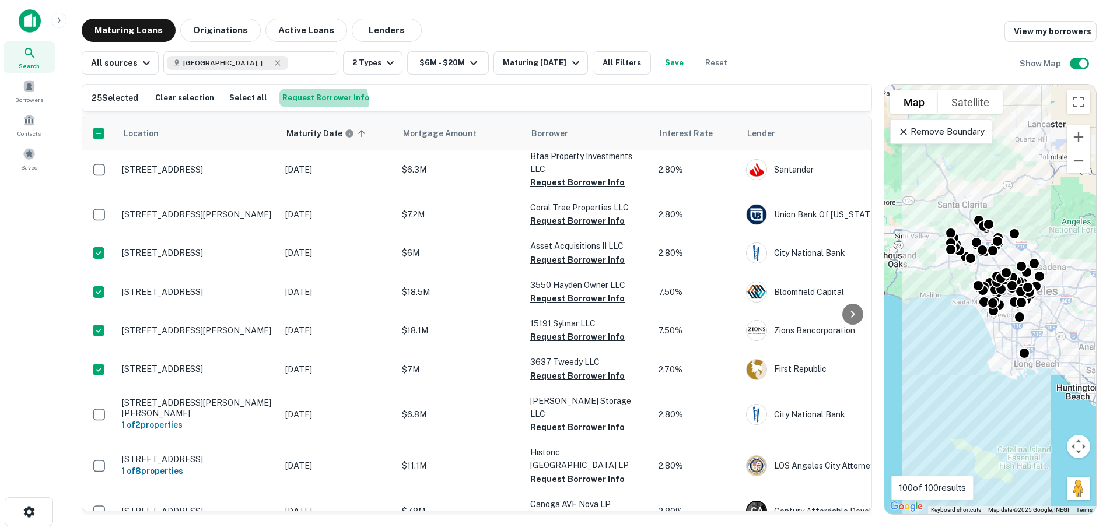
click at [307, 103] on button "Request Borrower Info" at bounding box center [325, 98] width 93 height 18
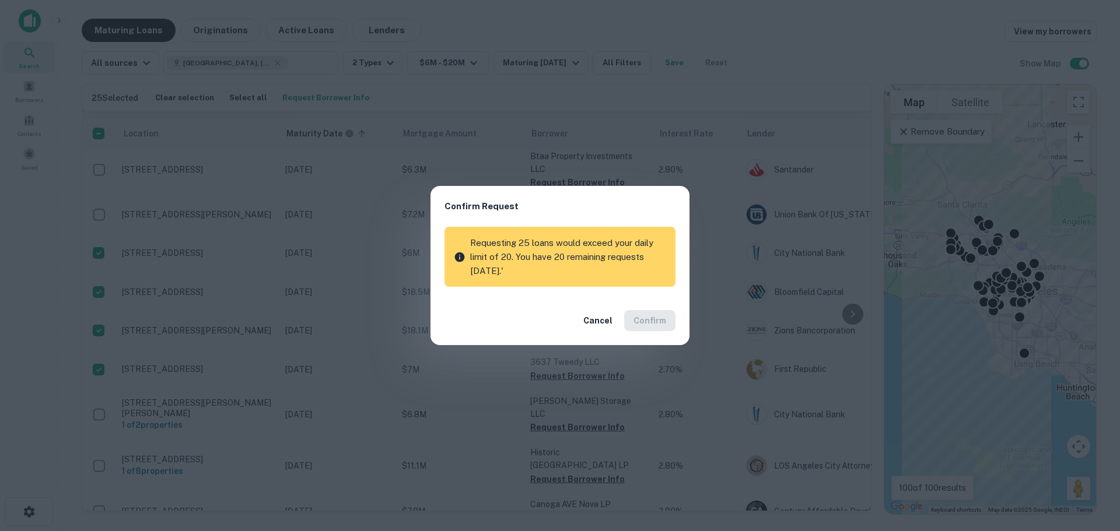
click at [596, 309] on div "Cancel Confirm" at bounding box center [560, 320] width 259 height 49
click at [594, 317] on button "Cancel" at bounding box center [598, 320] width 39 height 21
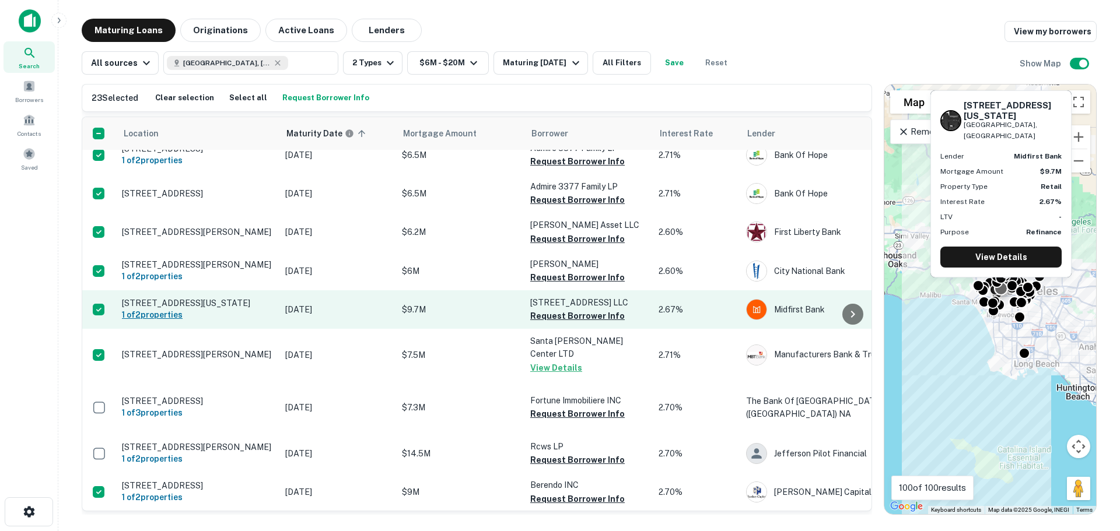
scroll to position [1650, 0]
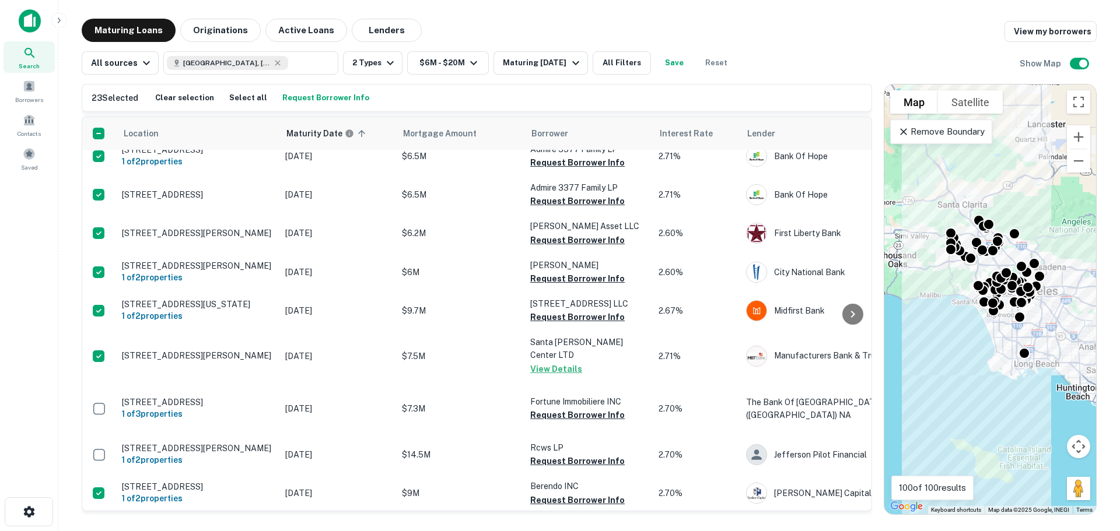
click at [321, 103] on button "Request Borrower Info" at bounding box center [325, 98] width 93 height 18
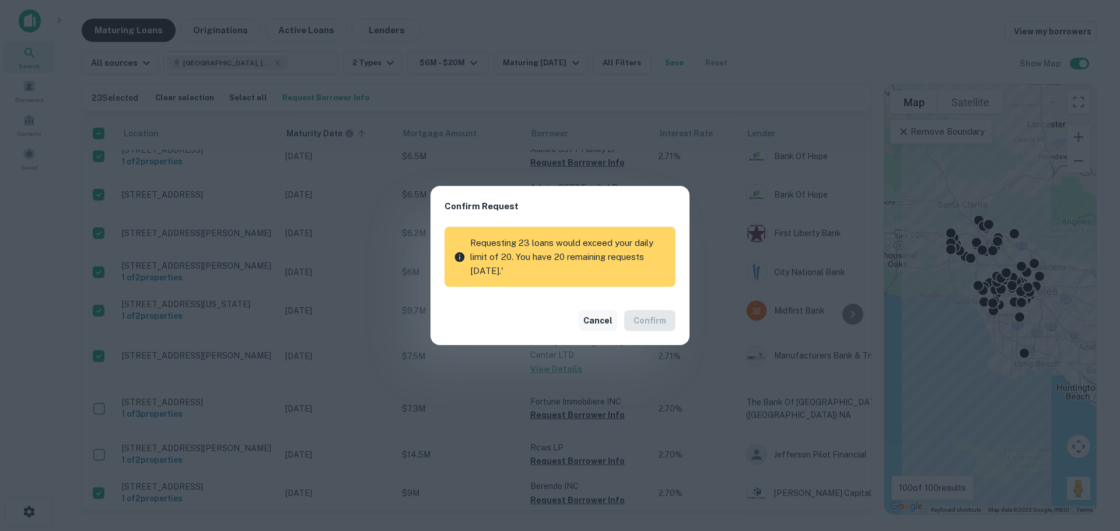
click at [593, 317] on button "Cancel" at bounding box center [598, 320] width 39 height 21
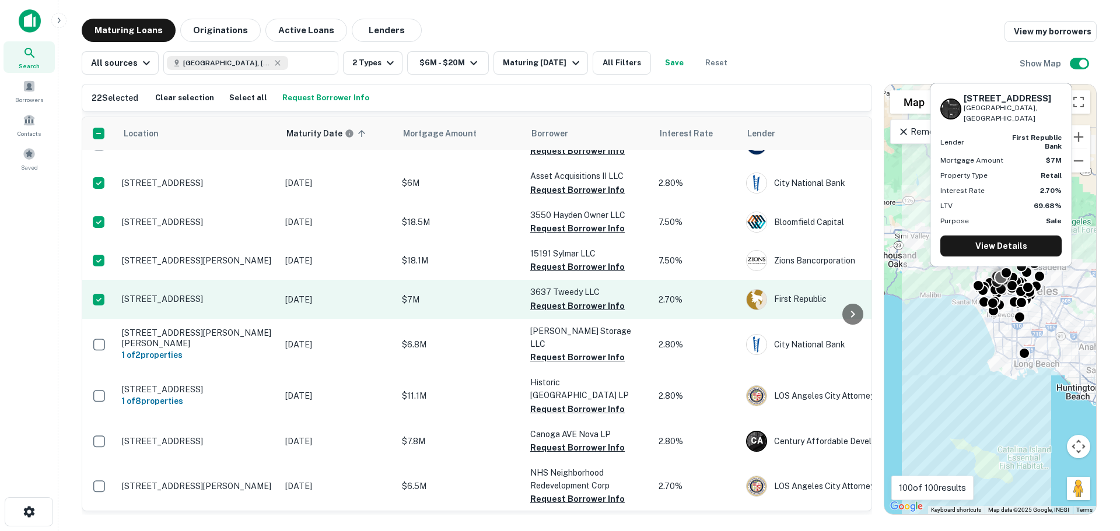
scroll to position [950, 0]
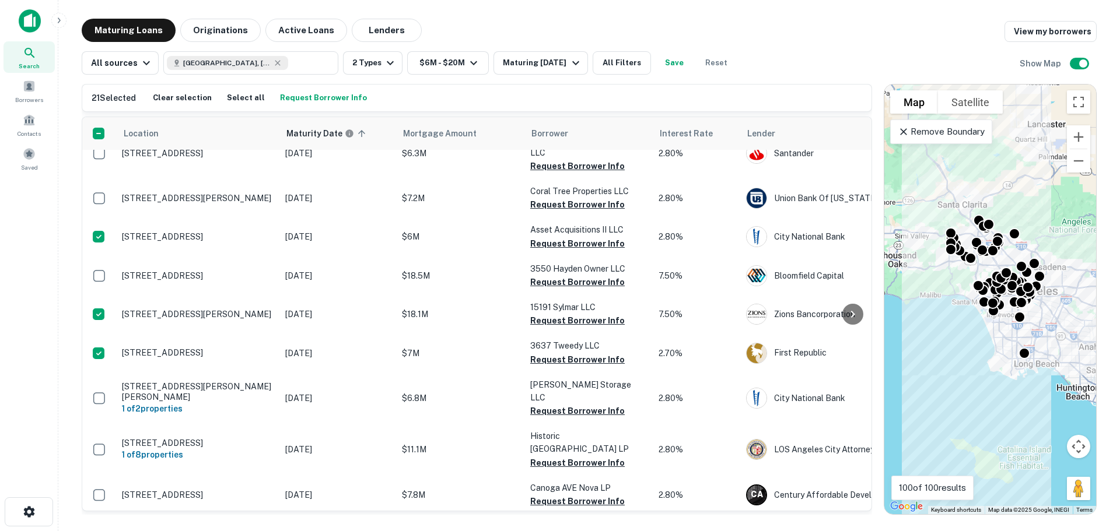
click at [328, 97] on button "Request Borrower Info" at bounding box center [323, 98] width 93 height 18
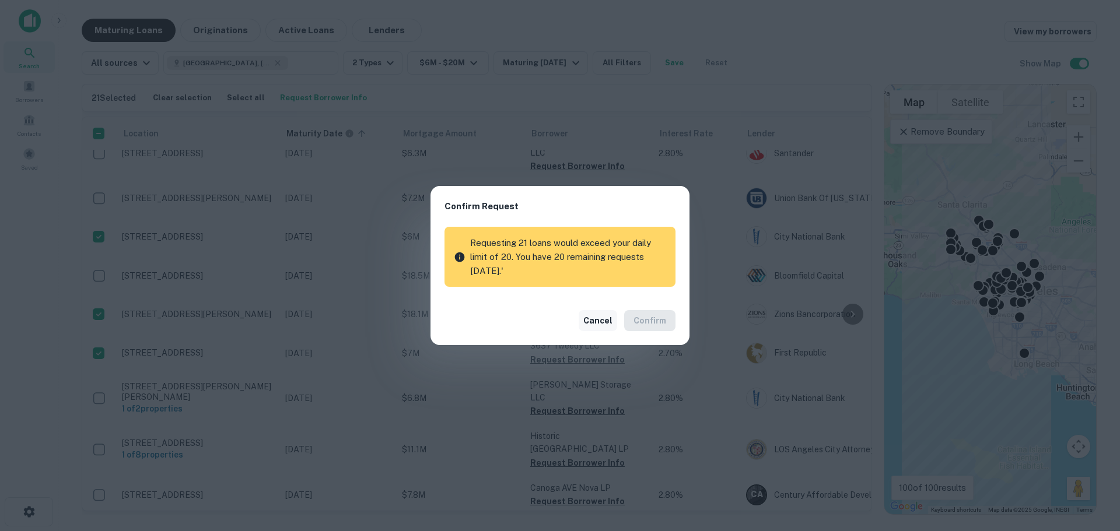
click at [600, 316] on button "Cancel" at bounding box center [598, 320] width 39 height 21
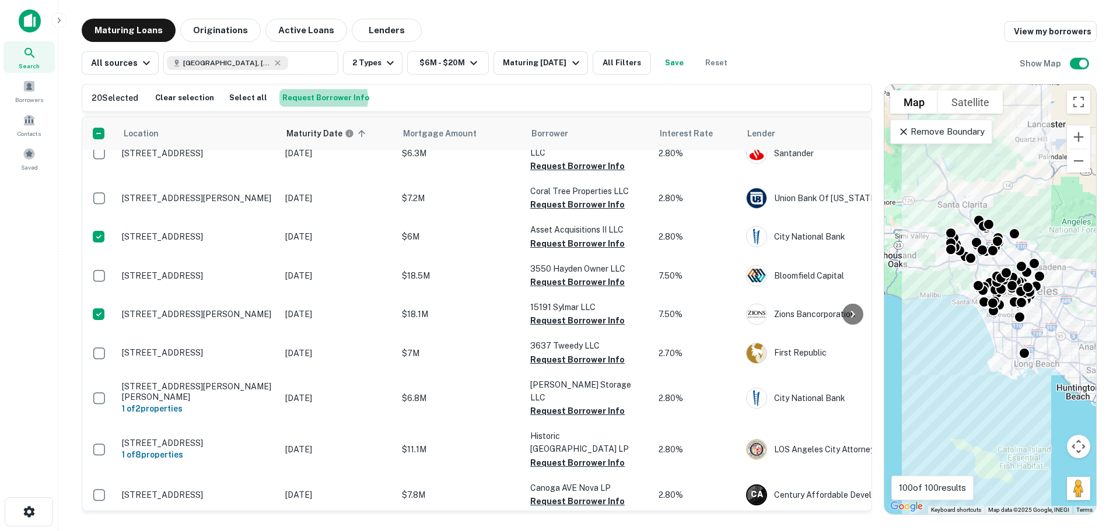
click at [305, 99] on button "Request Borrower Info" at bounding box center [325, 98] width 93 height 18
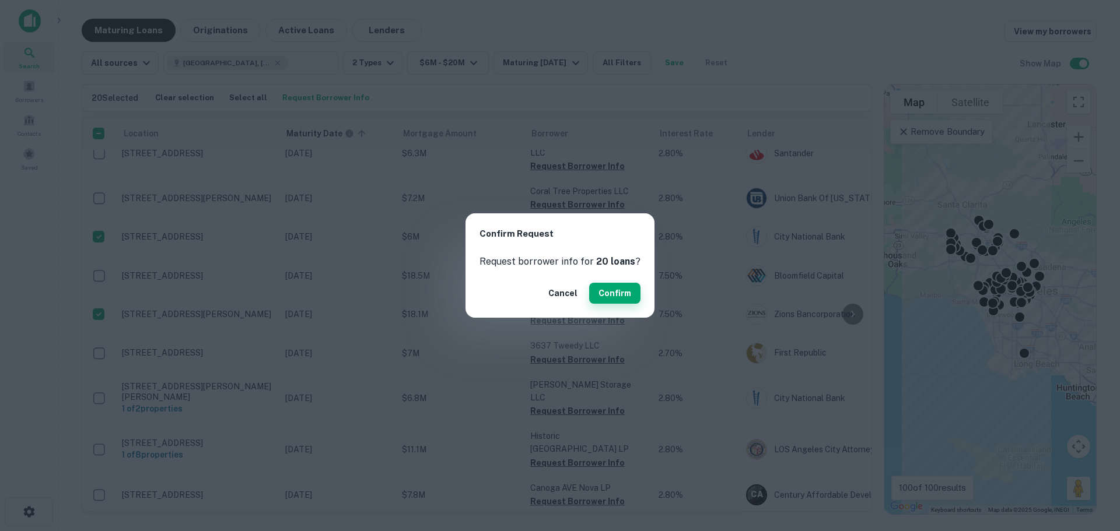
click at [611, 293] on button "Confirm" at bounding box center [614, 293] width 51 height 21
